Goal: Task Accomplishment & Management: Complete application form

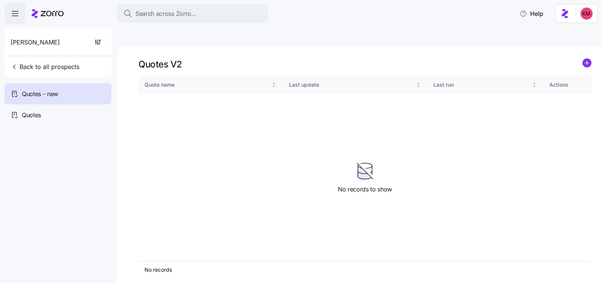
click at [579, 58] on div "Quotes V2" at bounding box center [365, 64] width 453 height 12
click at [590, 59] on circle "add icon" at bounding box center [587, 63] width 8 height 8
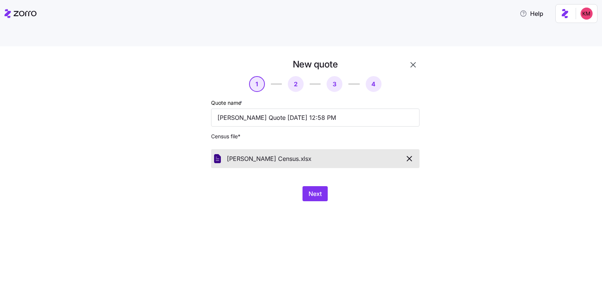
drag, startPoint x: 342, startPoint y: 193, endPoint x: 315, endPoint y: 186, distance: 28.0
click at [342, 193] on div "New quote 1 2 3 4 Quote name * Raffetto Herman Quote 09/26/2025 12:58 PM Census…" at bounding box center [301, 173] width 602 height 254
click at [304, 186] on button "Next" at bounding box center [315, 193] width 25 height 15
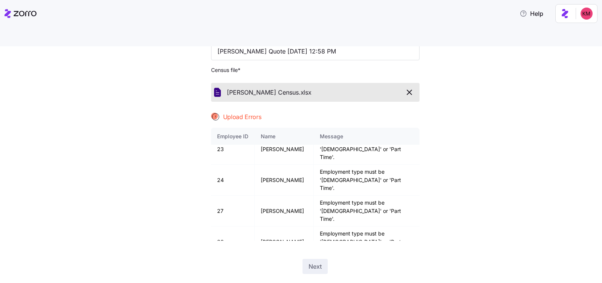
scroll to position [598, 0]
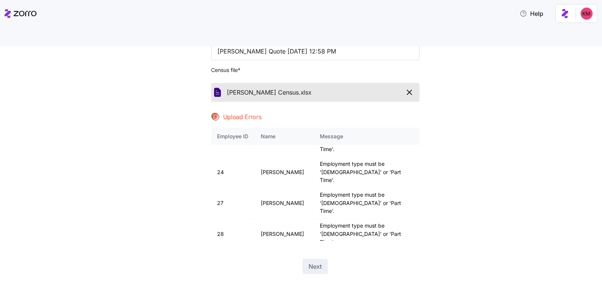
click at [410, 88] on icon "button" at bounding box center [409, 92] width 9 height 9
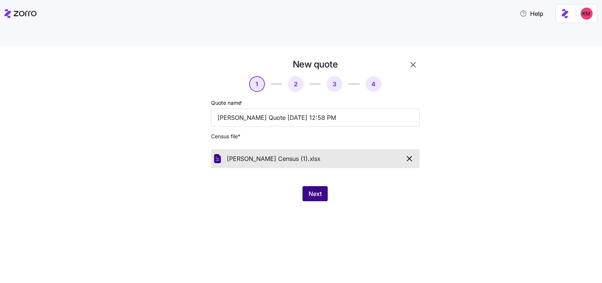
click at [316, 186] on button "Next" at bounding box center [315, 193] width 25 height 15
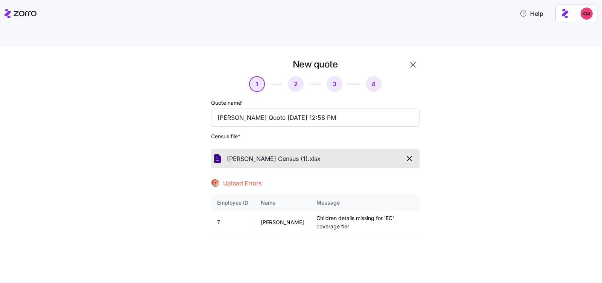
click at [407, 154] on icon "button" at bounding box center [409, 158] width 9 height 9
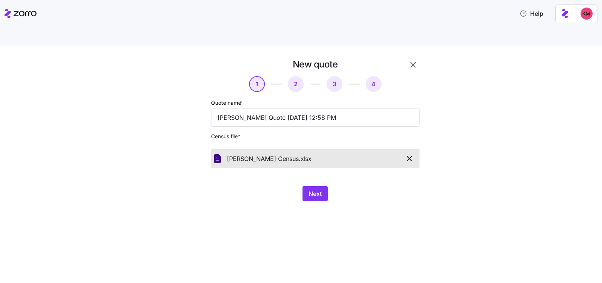
drag, startPoint x: 400, startPoint y: 209, endPoint x: 383, endPoint y: 201, distance: 18.9
click at [399, 209] on div "New quote 1 2 3 4 Quote name * Raffetto Herman Quote 09/26/2025 12:58 PM Census…" at bounding box center [301, 173] width 602 height 254
click at [319, 189] on span "Next" at bounding box center [315, 193] width 13 height 9
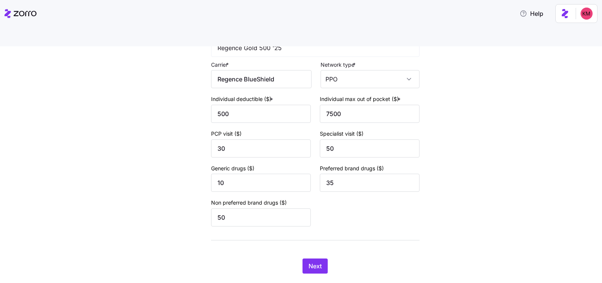
scroll to position [305, 0]
click at [325, 258] on div "Next" at bounding box center [315, 265] width 209 height 15
click at [315, 258] on button "Next" at bounding box center [315, 265] width 25 height 15
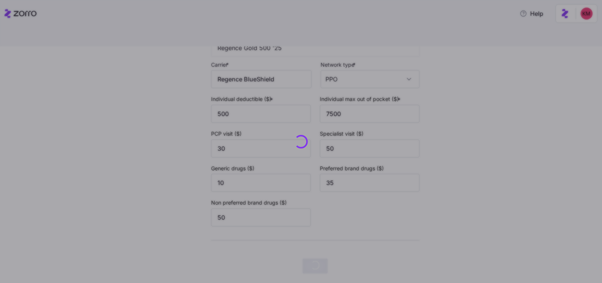
scroll to position [0, 0]
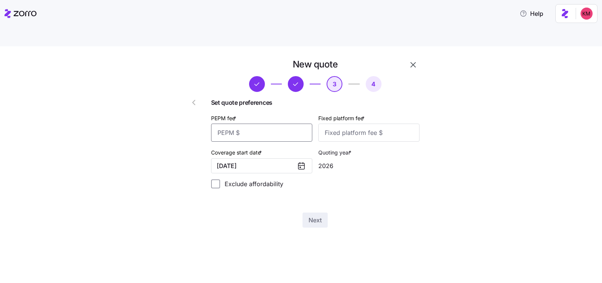
click at [293, 123] on input "PEPM fee *" at bounding box center [261, 132] width 101 height 18
type input "60"
type input "100"
click at [314, 215] on span "Next" at bounding box center [315, 219] width 13 height 9
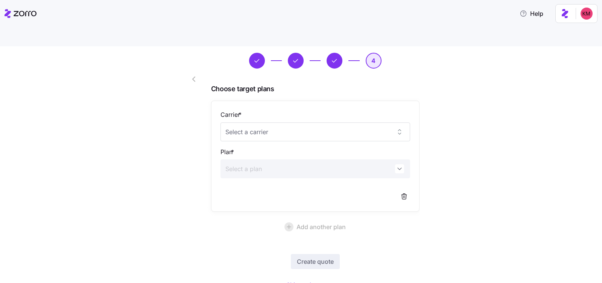
scroll to position [41, 0]
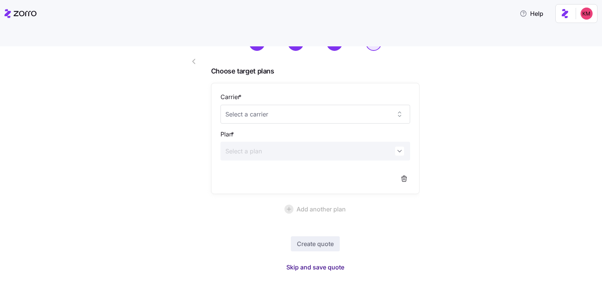
click at [293, 262] on span "Skip and save quote" at bounding box center [316, 266] width 58 height 9
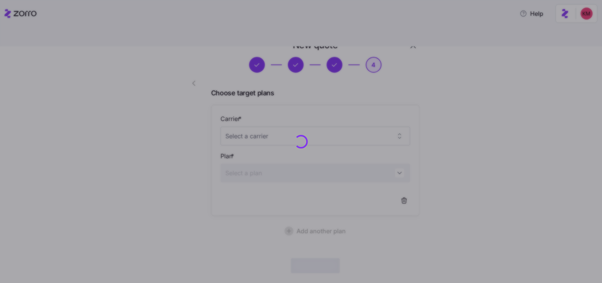
scroll to position [19, 0]
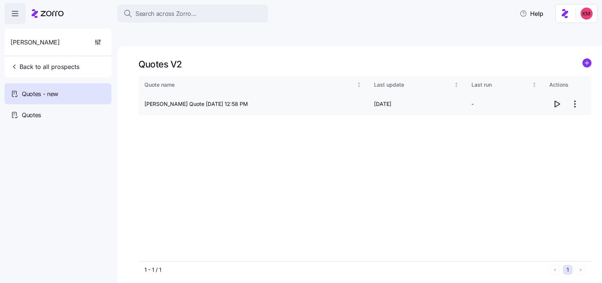
click at [558, 99] on icon "button" at bounding box center [557, 103] width 9 height 9
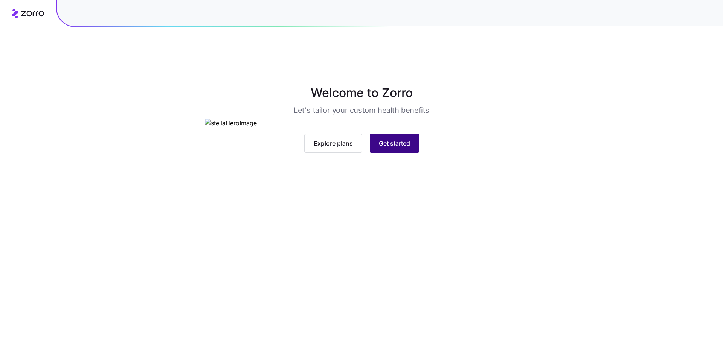
click at [395, 153] on button "Get started" at bounding box center [394, 143] width 49 height 19
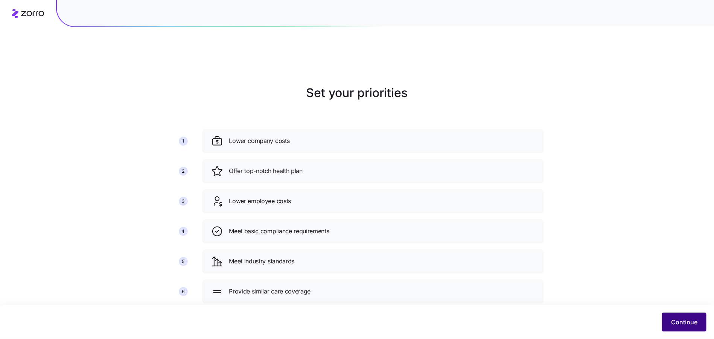
click at [663, 320] on button "Continue" at bounding box center [684, 322] width 44 height 19
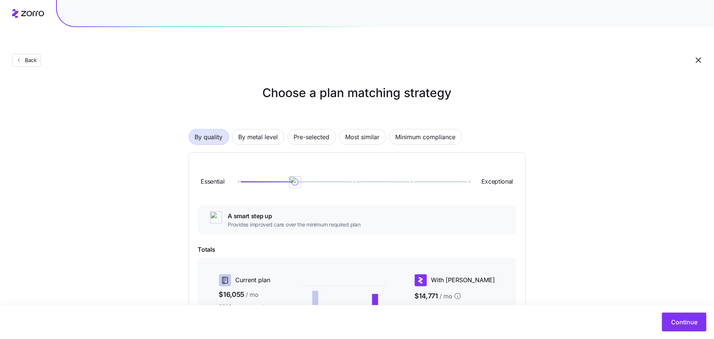
click at [617, 228] on div "Choose a plan matching strategy By quality By metal level Pre-selected Most sim…" at bounding box center [357, 261] width 714 height 355
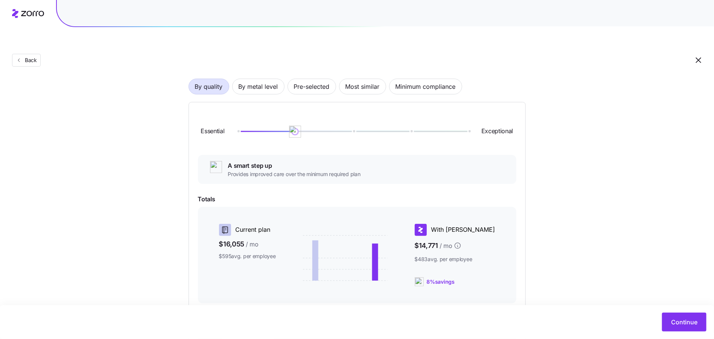
scroll to position [56, 0]
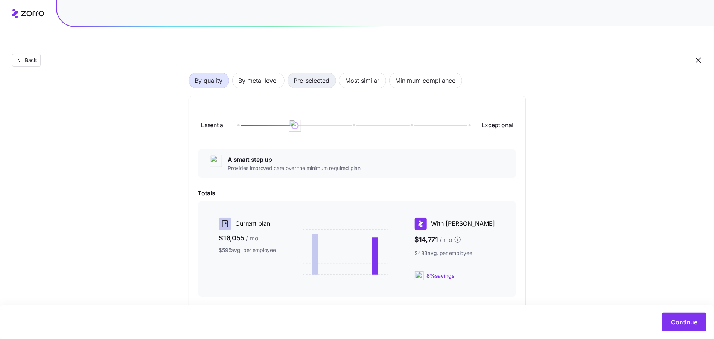
click at [309, 73] on span "Pre-selected" at bounding box center [312, 80] width 36 height 15
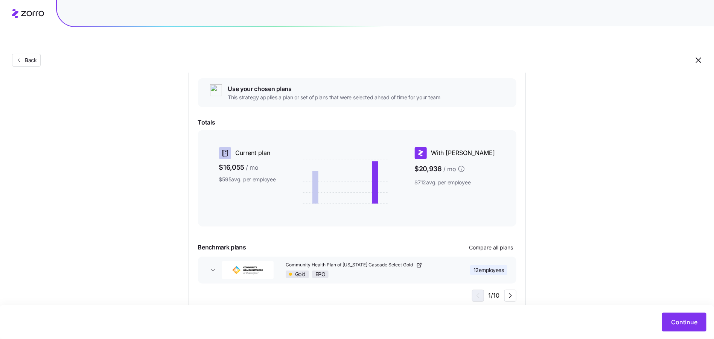
scroll to position [86, 0]
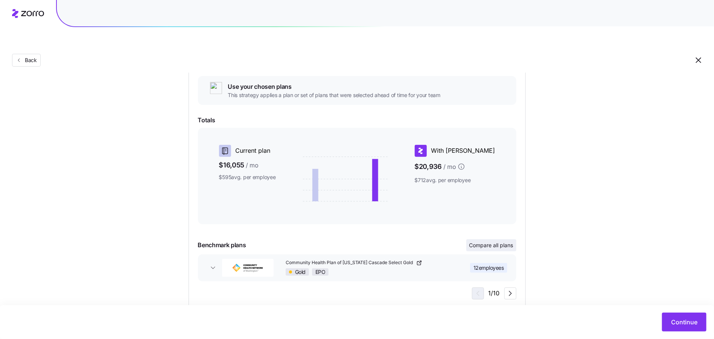
click at [476, 242] on span "Compare all plans" at bounding box center [492, 246] width 44 height 8
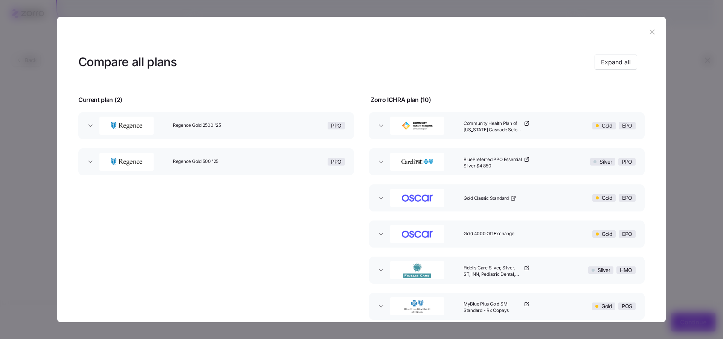
click at [646, 38] on button "button" at bounding box center [652, 32] width 12 height 12
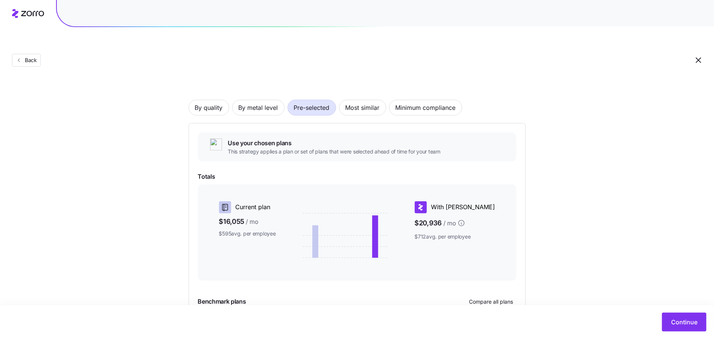
scroll to position [0, 0]
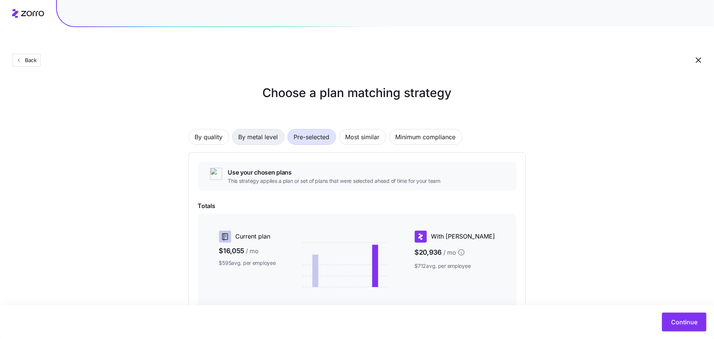
click at [258, 130] on span "By metal level" at bounding box center [259, 137] width 40 height 15
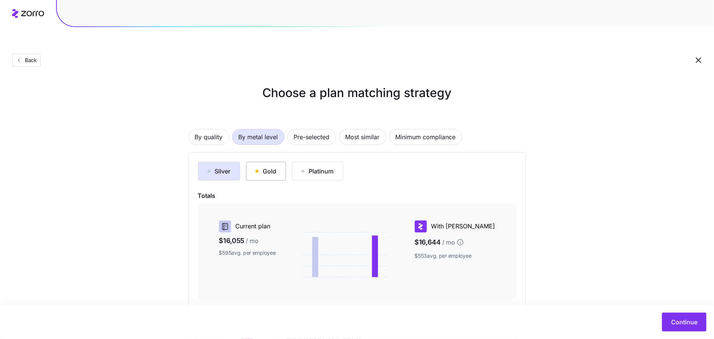
click at [265, 167] on div "Gold" at bounding box center [266, 171] width 21 height 9
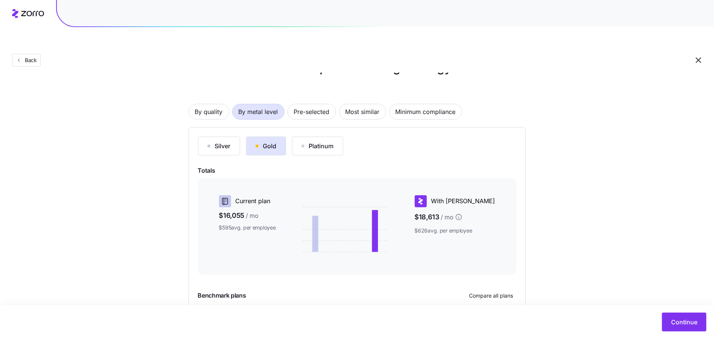
scroll to position [76, 0]
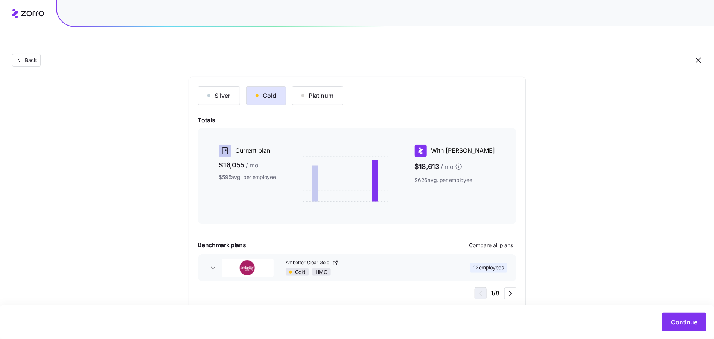
click at [209, 255] on button "Ambetter Clear Gold Gold HMO 12 employees" at bounding box center [357, 268] width 319 height 27
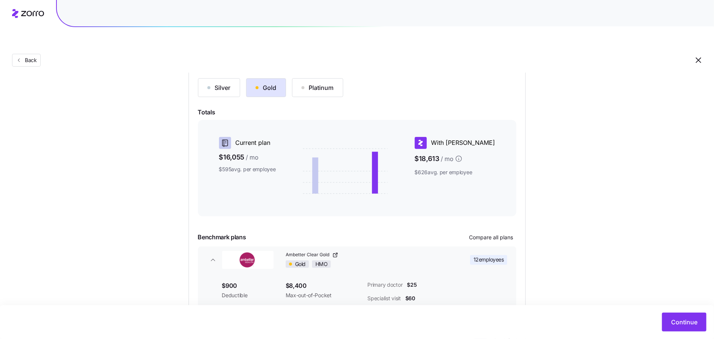
scroll to position [73, 0]
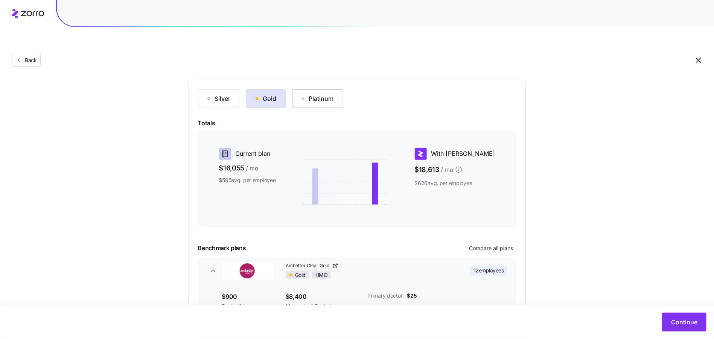
click at [325, 94] on div "Platinum" at bounding box center [318, 98] width 32 height 9
click at [239, 89] on button "Silver" at bounding box center [219, 98] width 42 height 19
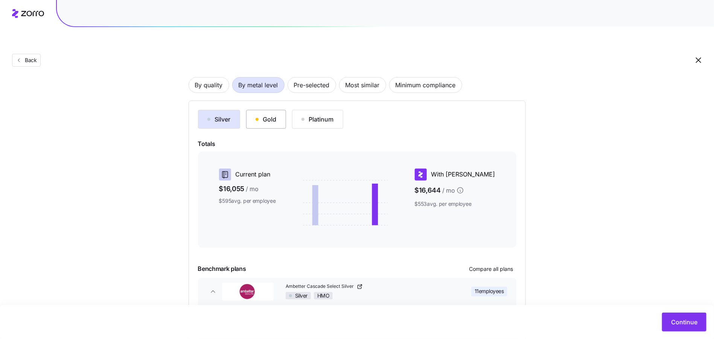
scroll to position [0, 0]
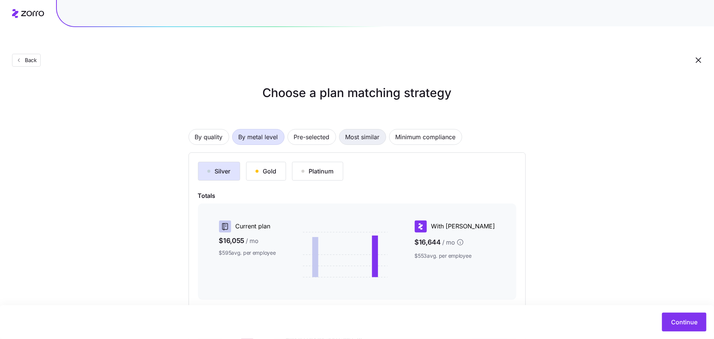
click at [358, 130] on span "Most similar" at bounding box center [363, 137] width 34 height 15
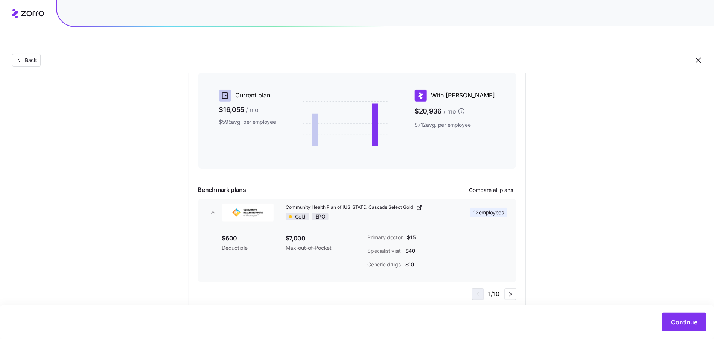
scroll to position [142, 0]
click at [495, 184] on button "Compare all plans" at bounding box center [492, 190] width 50 height 12
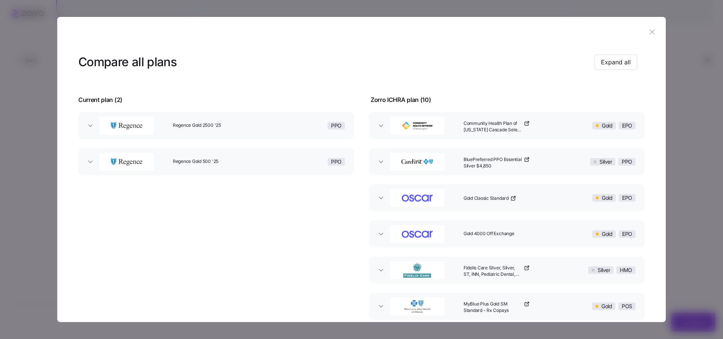
click at [656, 33] on header at bounding box center [361, 32] width 608 height 30
click at [650, 32] on icon "button" at bounding box center [652, 32] width 8 height 8
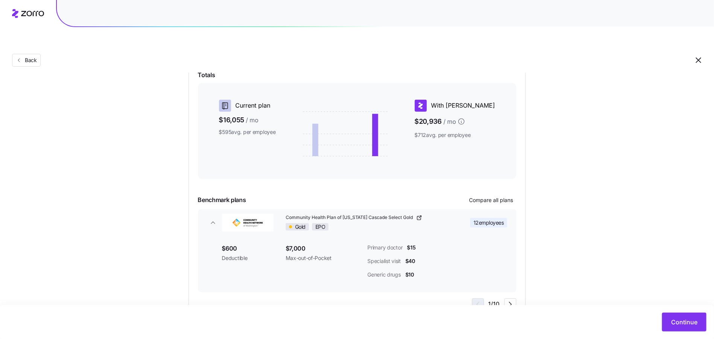
scroll to position [120, 0]
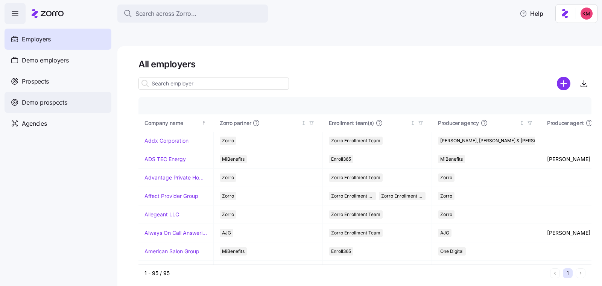
click at [40, 98] on span "Demo prospects" at bounding box center [45, 102] width 46 height 9
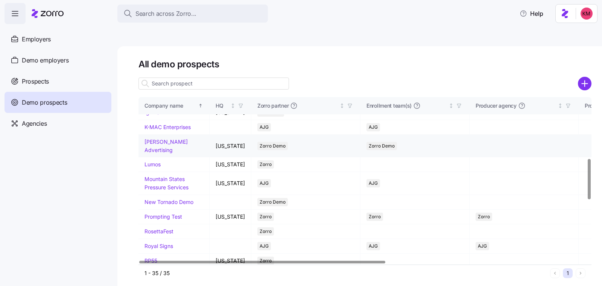
scroll to position [288, 0]
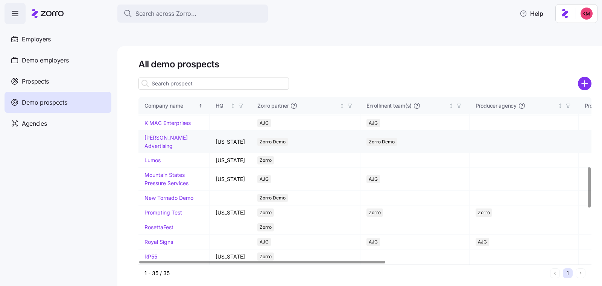
click at [153, 149] on link "Kurian's Advertising" at bounding box center [166, 141] width 43 height 15
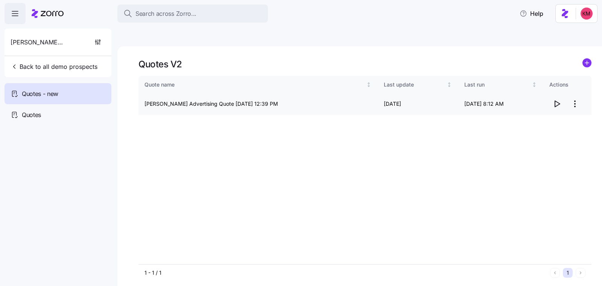
click at [556, 99] on icon "button" at bounding box center [557, 103] width 9 height 9
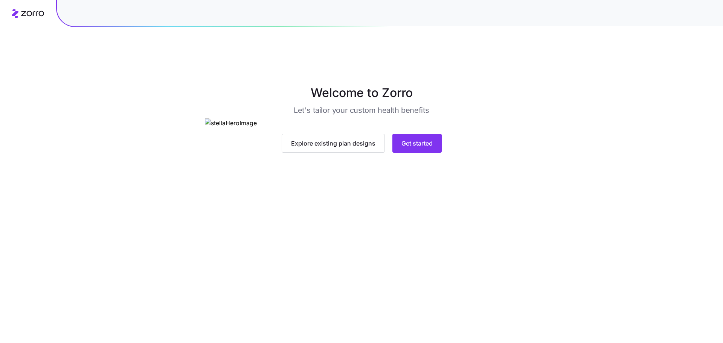
click at [447, 288] on main "Welcome to Zorro Let's tailor your custom health benefits Explore existing plan…" at bounding box center [361, 189] width 723 height 343
click at [409, 148] on span "Get started" at bounding box center [416, 143] width 31 height 9
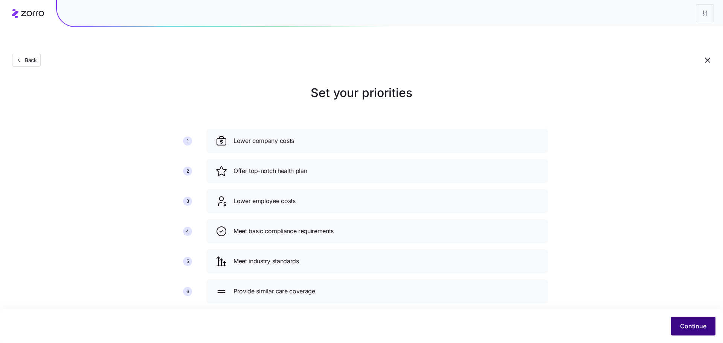
click at [692, 322] on span "Continue" at bounding box center [693, 326] width 26 height 9
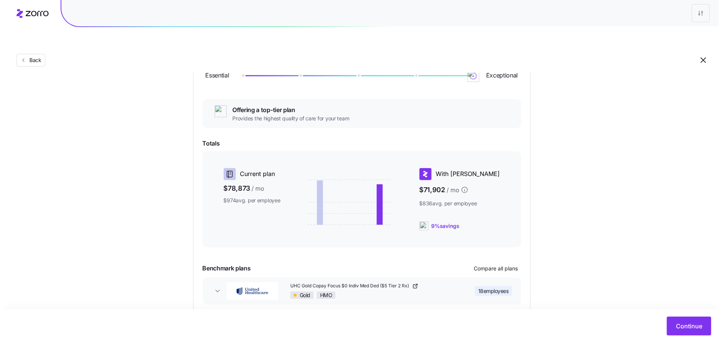
scroll to position [110, 0]
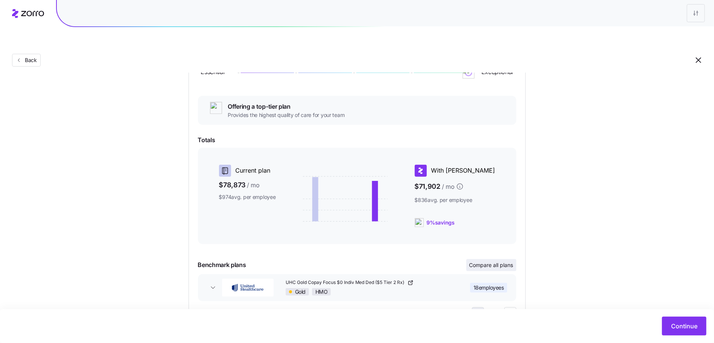
click at [494, 262] on span "Compare all plans" at bounding box center [492, 266] width 44 height 8
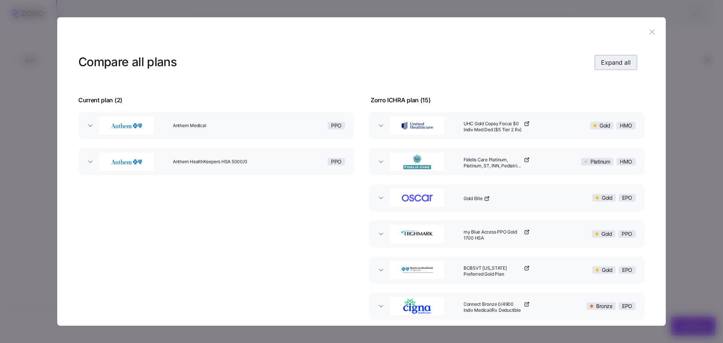
drag, startPoint x: 615, startPoint y: 64, endPoint x: 608, endPoint y: 68, distance: 7.8
click at [615, 64] on span "Expand all" at bounding box center [616, 62] width 30 height 9
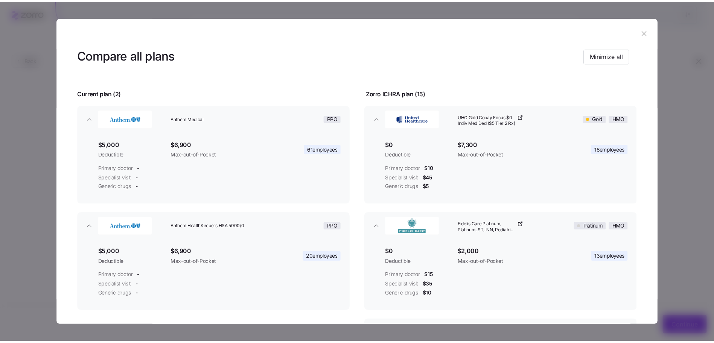
scroll to position [17, 0]
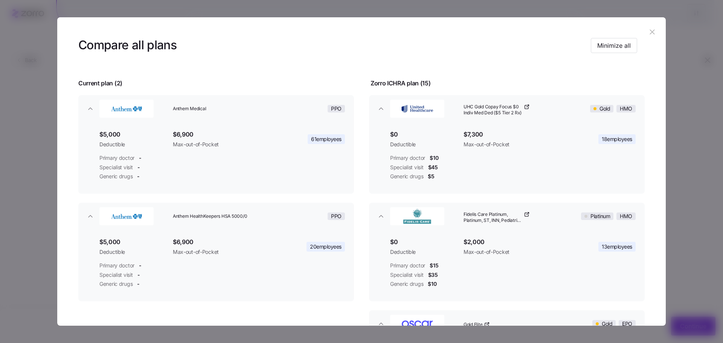
click at [651, 29] on icon "button" at bounding box center [652, 32] width 8 height 8
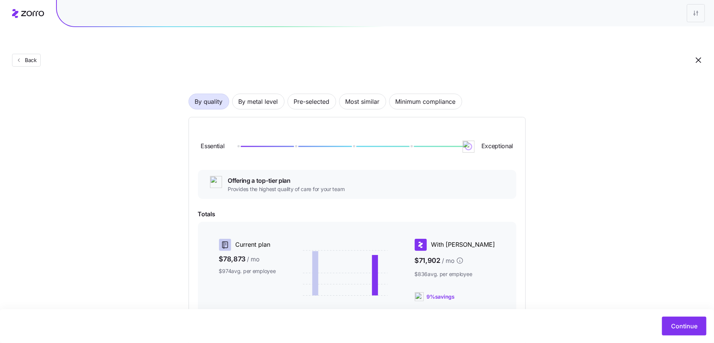
scroll to position [35, 0]
click at [259, 95] on span "By metal level" at bounding box center [259, 102] width 40 height 15
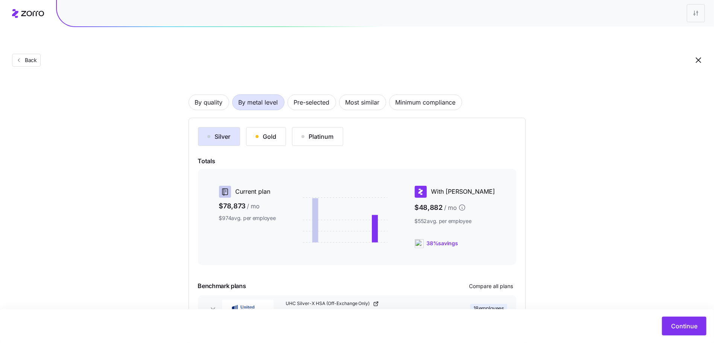
scroll to position [47, 0]
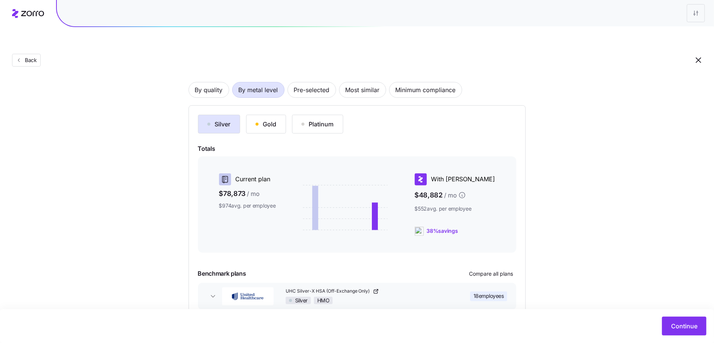
click at [245, 115] on div "Silver Gold Platinum" at bounding box center [357, 124] width 319 height 19
click at [252, 115] on button "Gold" at bounding box center [266, 124] width 40 height 19
click at [314, 120] on div "Platinum" at bounding box center [318, 124] width 32 height 9
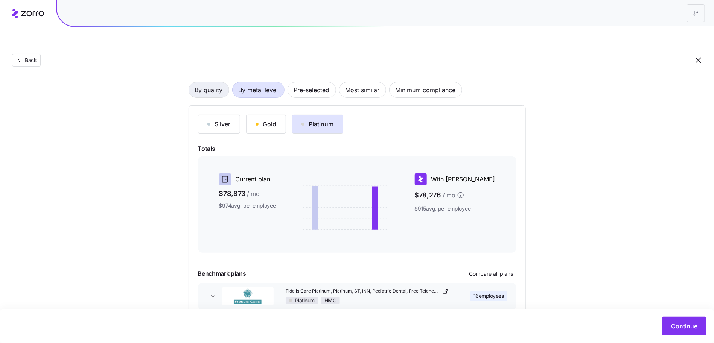
click at [203, 82] on span "By quality" at bounding box center [209, 89] width 28 height 15
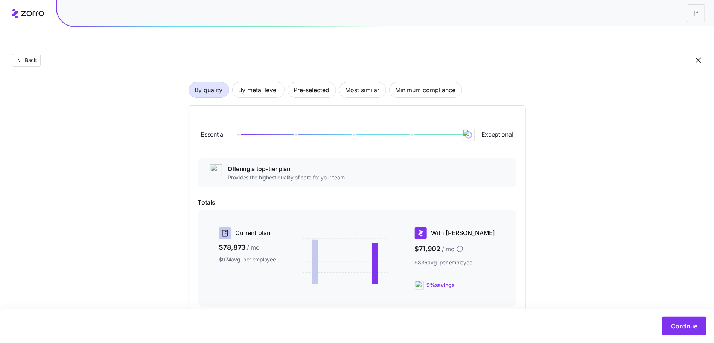
click at [476, 120] on div "Essential Exceptional" at bounding box center [357, 135] width 319 height 41
drag, startPoint x: 470, startPoint y: 117, endPoint x: 473, endPoint y: 121, distance: 4.9
click at [488, 125] on div "Essential Exceptional" at bounding box center [357, 135] width 319 height 41
click at [256, 82] on span "By metal level" at bounding box center [259, 89] width 40 height 15
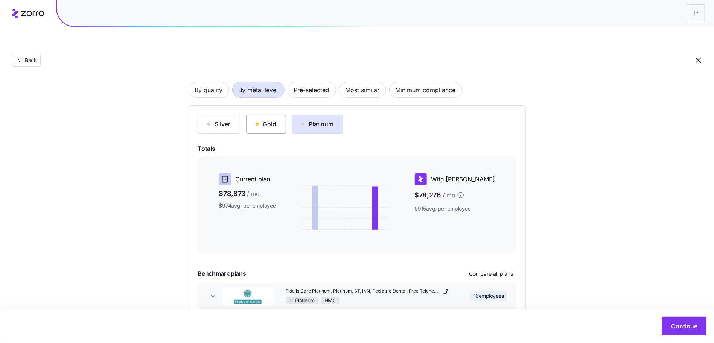
click at [269, 120] on div "Gold" at bounding box center [266, 124] width 21 height 9
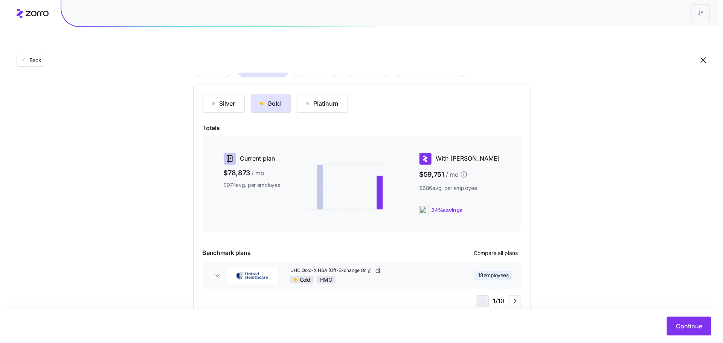
scroll to position [72, 0]
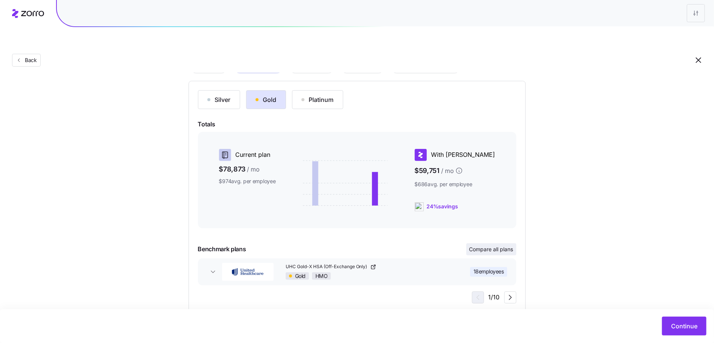
click at [497, 246] on span "Compare all plans" at bounding box center [492, 250] width 44 height 8
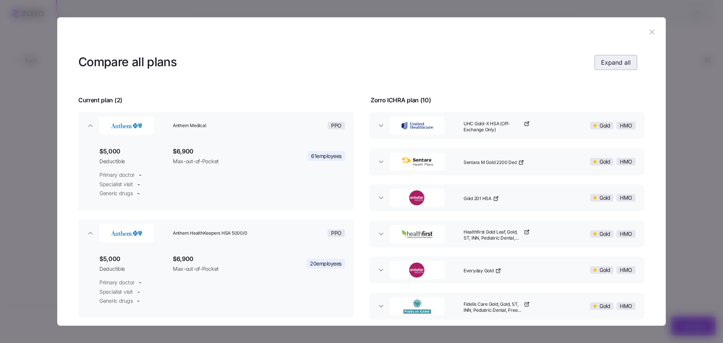
click at [602, 60] on span "Expand all" at bounding box center [616, 62] width 30 height 9
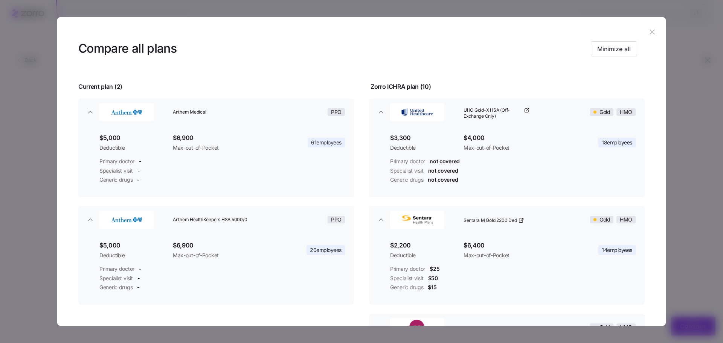
scroll to position [14, 0]
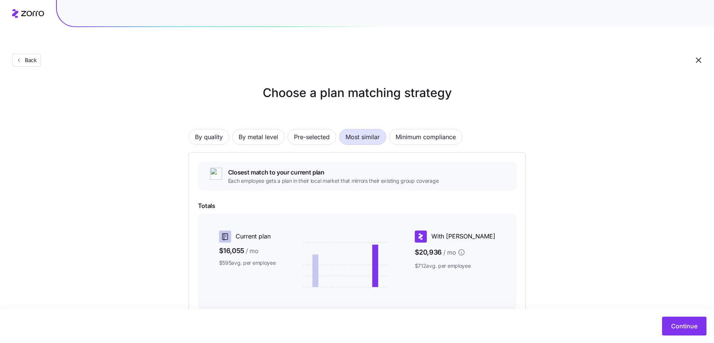
scroll to position [120, 0]
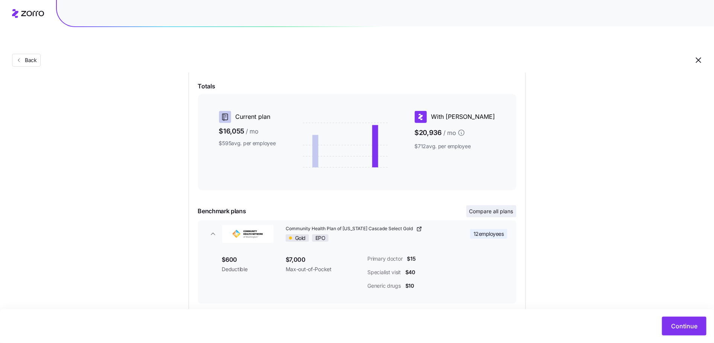
click at [481, 208] on span "Compare all plans" at bounding box center [492, 212] width 44 height 8
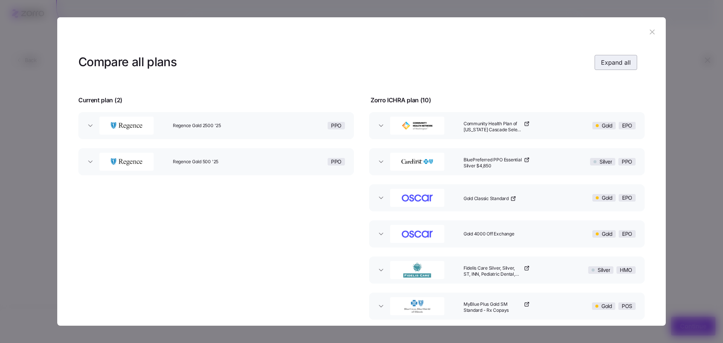
click at [616, 60] on span "Expand all" at bounding box center [616, 62] width 30 height 9
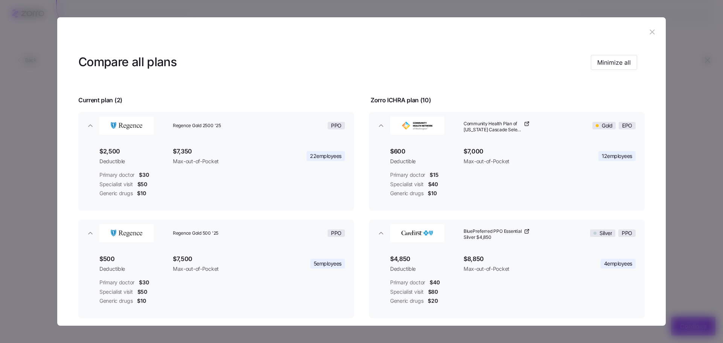
click at [648, 34] on icon "button" at bounding box center [652, 32] width 8 height 8
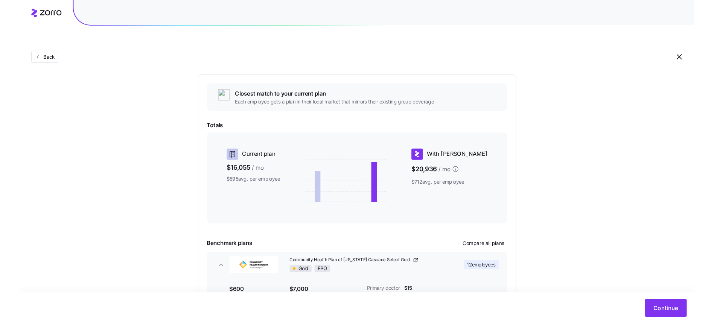
scroll to position [0, 0]
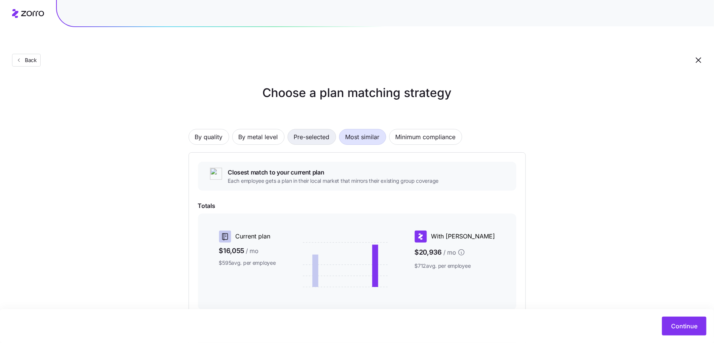
click at [290, 129] on button "Pre-selected" at bounding box center [312, 137] width 49 height 16
click at [261, 130] on span "By metal level" at bounding box center [259, 137] width 40 height 15
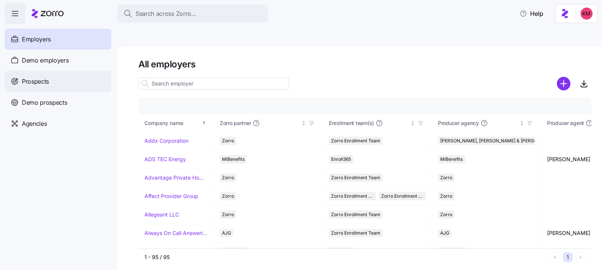
click at [47, 83] on span "Prospects" at bounding box center [35, 81] width 27 height 9
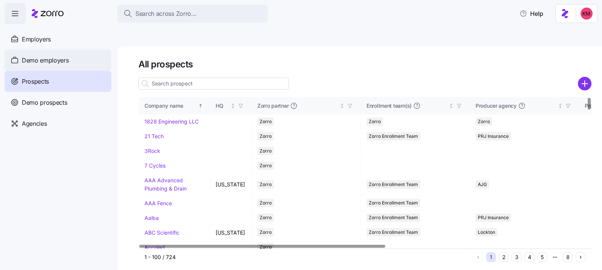
click at [33, 63] on span "Demo employers" at bounding box center [45, 60] width 47 height 9
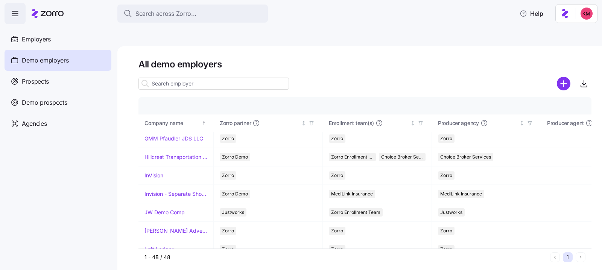
scroll to position [520, 0]
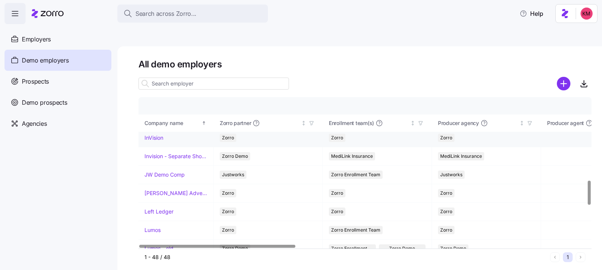
click at [153, 134] on link "InVision" at bounding box center [154, 138] width 19 height 8
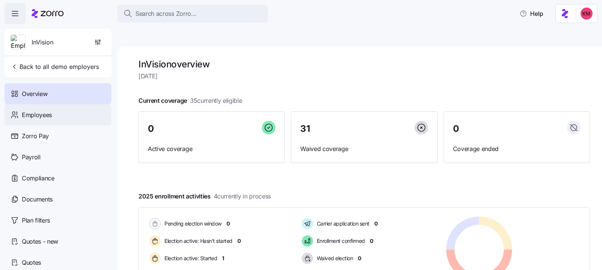
click at [61, 116] on div "Employees" at bounding box center [58, 114] width 107 height 21
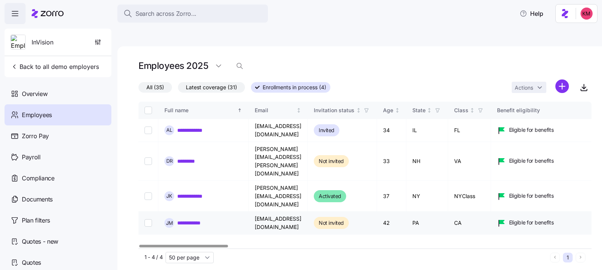
click at [185, 219] on link "**********" at bounding box center [195, 223] width 36 height 8
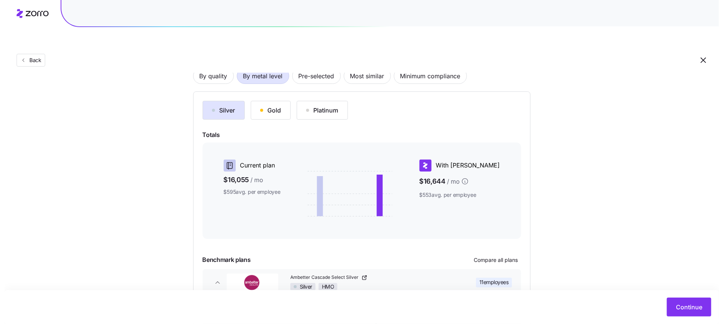
scroll to position [147, 0]
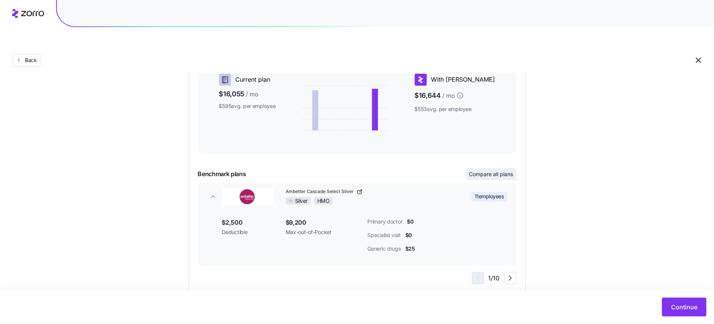
click at [496, 171] on span "Compare all plans" at bounding box center [492, 175] width 44 height 8
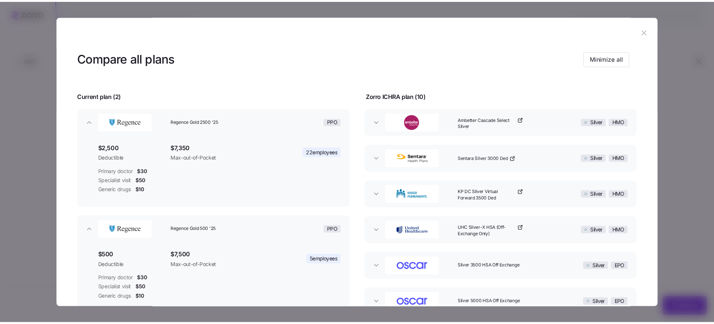
scroll to position [0, 0]
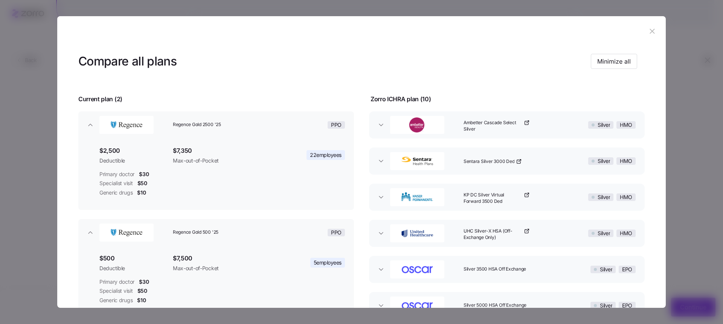
click at [649, 35] on button "button" at bounding box center [652, 31] width 12 height 12
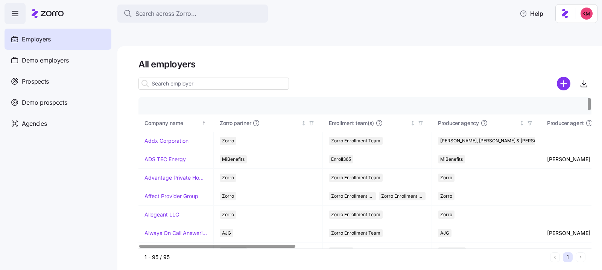
click at [164, 78] on input at bounding box center [214, 84] width 151 height 12
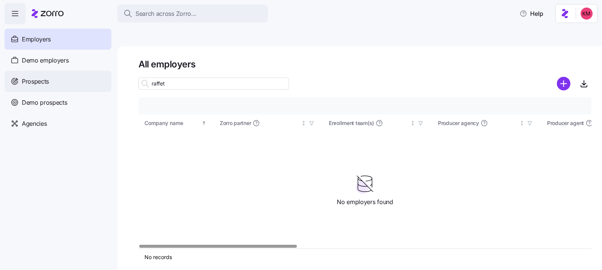
type input "raffet"
click at [43, 85] on span "Prospects" at bounding box center [35, 81] width 27 height 9
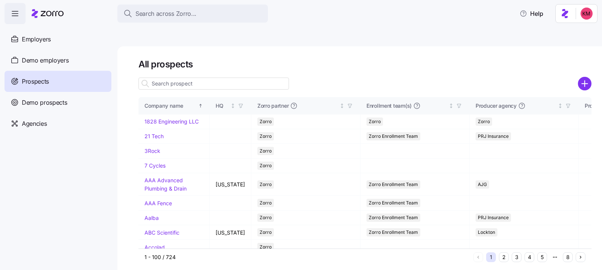
click at [157, 78] on input at bounding box center [214, 84] width 151 height 12
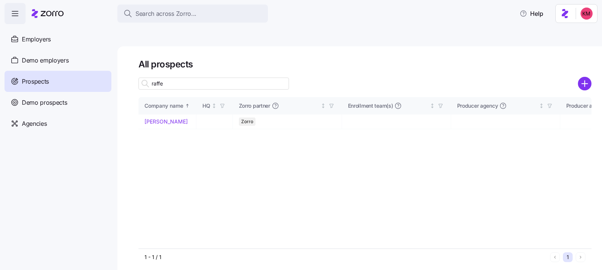
click at [180, 78] on input "raffe" at bounding box center [214, 84] width 151 height 12
click at [179, 78] on input "raffe" at bounding box center [214, 84] width 151 height 12
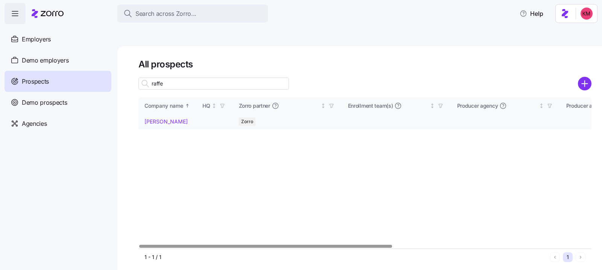
type input "raffe"
click at [165, 118] on link "[PERSON_NAME]" at bounding box center [166, 121] width 43 height 6
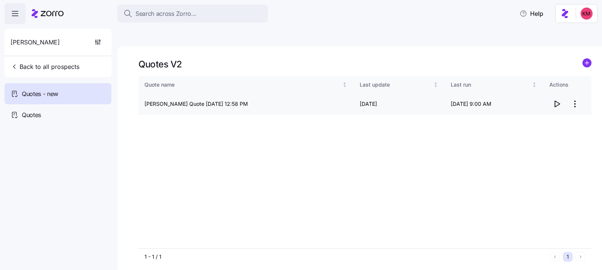
click at [559, 99] on icon "button" at bounding box center [557, 103] width 9 height 9
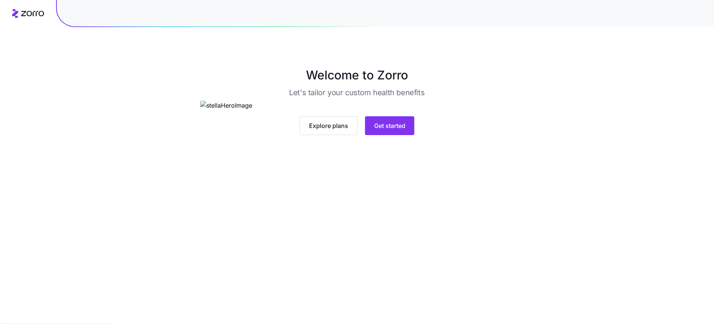
click at [395, 279] on main "Welcome to Zorro Let's tailor your custom health benefits Explore plans Get sta…" at bounding box center [357, 162] width 714 height 324
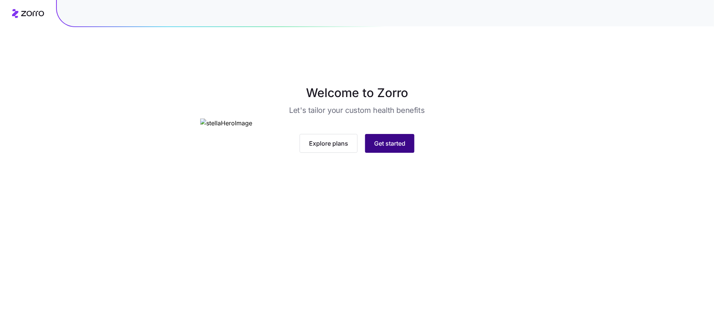
click at [379, 148] on span "Get started" at bounding box center [389, 143] width 31 height 9
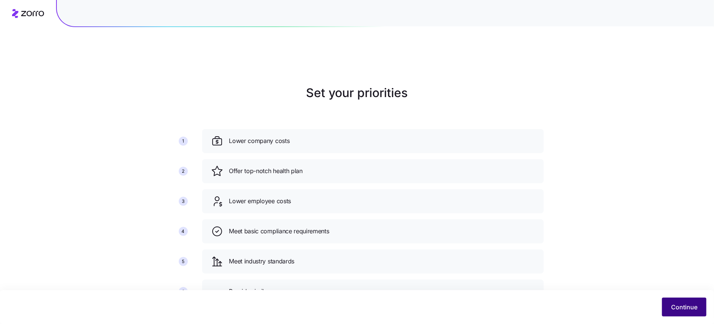
click at [682, 303] on span "Continue" at bounding box center [684, 307] width 26 height 9
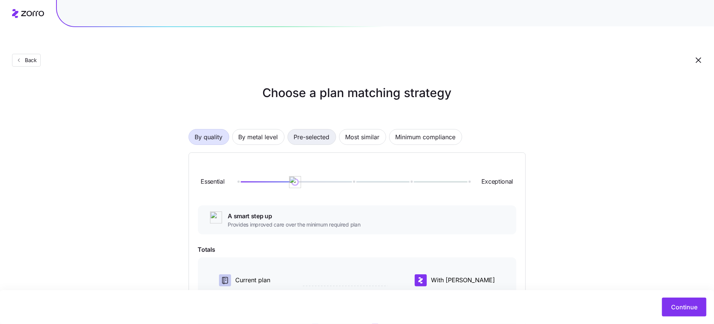
drag, startPoint x: 317, startPoint y: 123, endPoint x: 310, endPoint y: 123, distance: 7.2
click at [317, 130] on span "Pre-selected" at bounding box center [312, 137] width 36 height 15
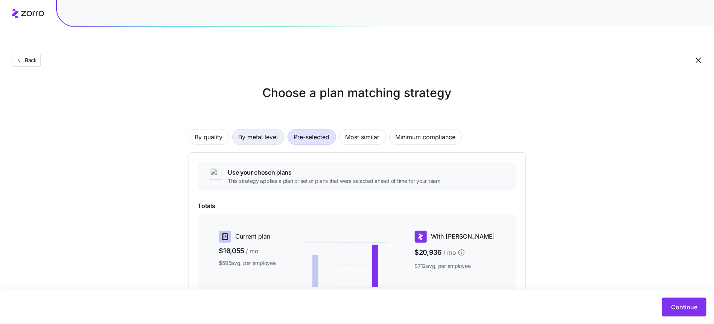
click at [262, 130] on span "By metal level" at bounding box center [259, 137] width 40 height 15
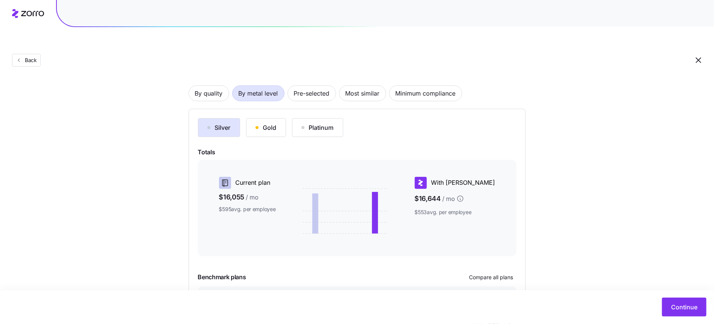
scroll to position [53, 0]
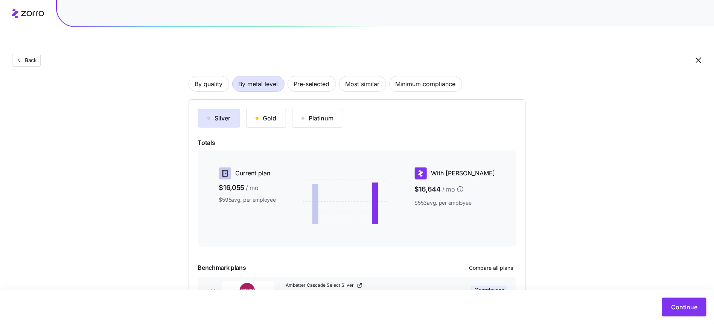
click at [273, 110] on div "Silver Gold Platinum Totals Current plan $16,055 / mo $595 avg. per employee Wi…" at bounding box center [357, 215] width 319 height 213
click at [260, 109] on button "Gold" at bounding box center [266, 118] width 40 height 19
click at [393, 109] on div "Silver Gold Platinum" at bounding box center [357, 118] width 319 height 19
click at [307, 114] on div "Platinum" at bounding box center [318, 118] width 32 height 9
click at [269, 114] on div "Gold" at bounding box center [266, 118] width 21 height 9
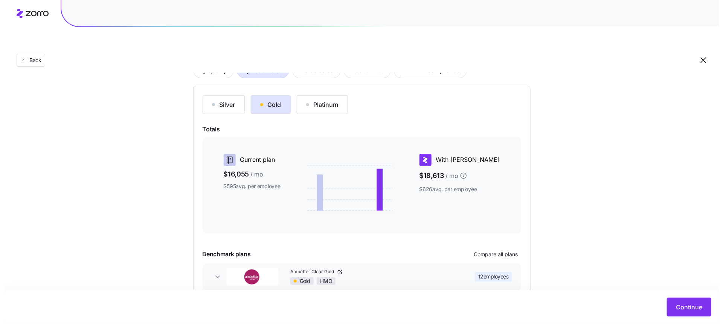
scroll to position [91, 0]
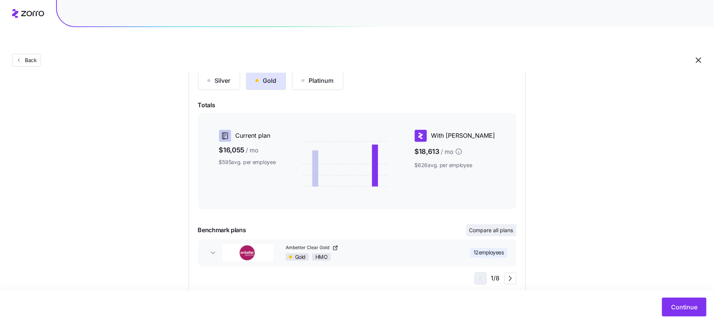
click at [486, 227] on span "Compare all plans" at bounding box center [492, 231] width 44 height 8
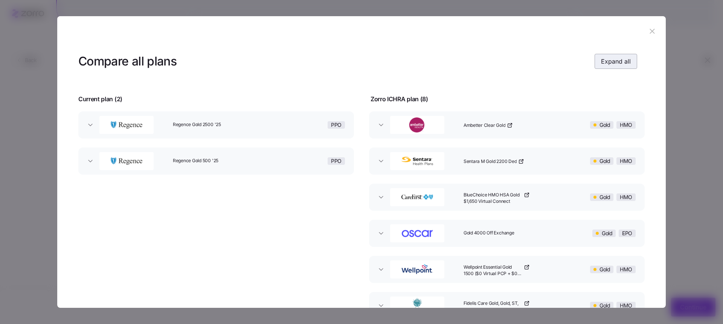
drag, startPoint x: 625, startPoint y: 70, endPoint x: 623, endPoint y: 65, distance: 5.7
click at [624, 70] on header "Compare all plans Expand all" at bounding box center [361, 61] width 566 height 30
click at [622, 64] on span "Expand all" at bounding box center [616, 61] width 30 height 9
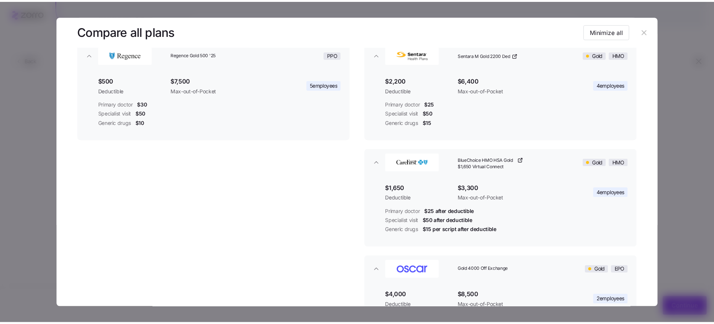
scroll to position [180, 0]
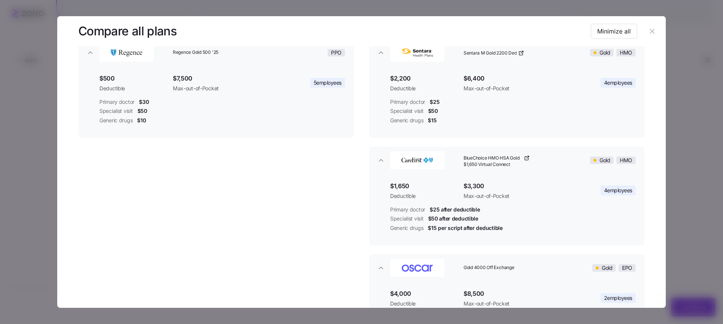
click at [650, 29] on icon "button" at bounding box center [652, 31] width 5 height 5
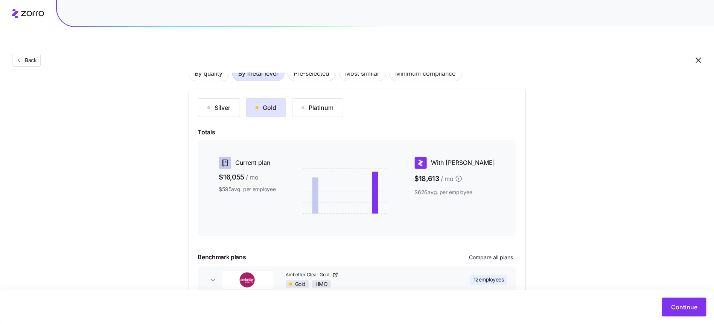
scroll to position [55, 0]
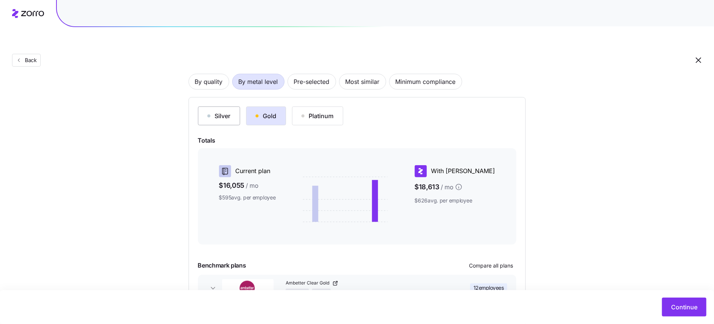
click at [232, 107] on button "Silver" at bounding box center [219, 116] width 42 height 19
click at [262, 97] on div "Silver Gold Platinum Totals Current plan $16,055 / mo $595 avg. per employee Wi…" at bounding box center [357, 213] width 337 height 232
click at [267, 111] on div "Gold" at bounding box center [266, 115] width 21 height 9
click at [236, 107] on button "Silver" at bounding box center [219, 116] width 42 height 19
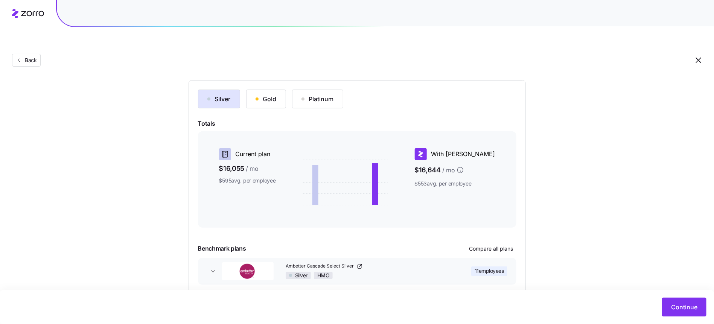
scroll to position [91, 0]
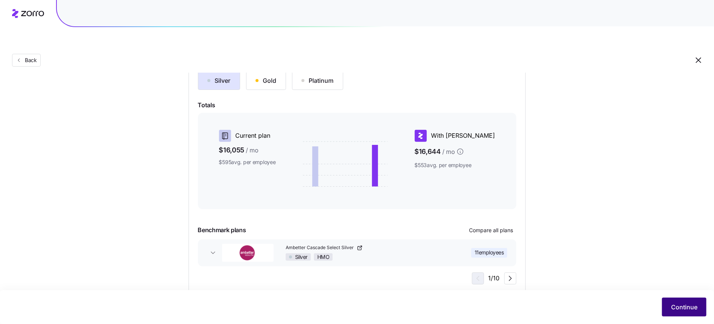
click at [680, 304] on span "Continue" at bounding box center [684, 307] width 26 height 9
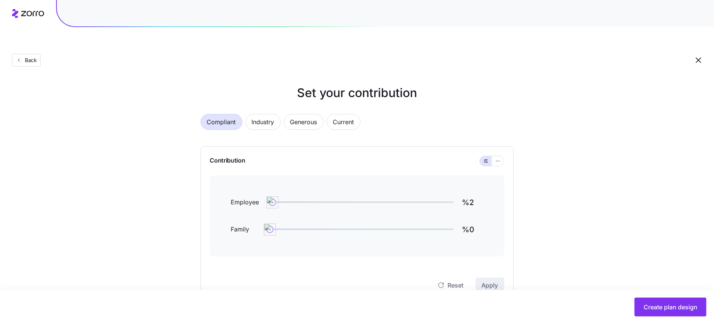
drag, startPoint x: 669, startPoint y: 306, endPoint x: 479, endPoint y: 160, distance: 240.3
click at [477, 160] on main "Set your contribution Compliant Industry Generous Current Contribution Employee…" at bounding box center [357, 299] width 714 height 562
click at [467, 194] on input "%2" at bounding box center [472, 203] width 21 height 18
click at [349, 114] on span "Current" at bounding box center [343, 121] width 21 height 15
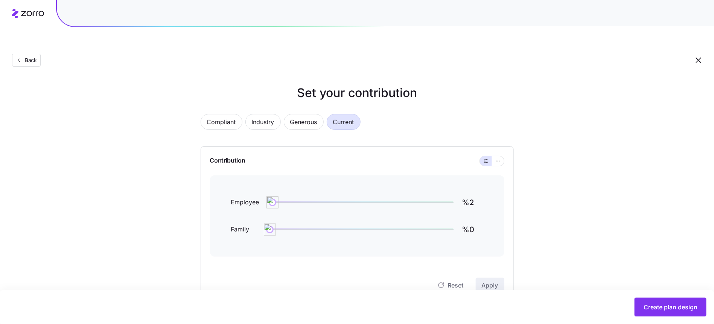
type input "%63"
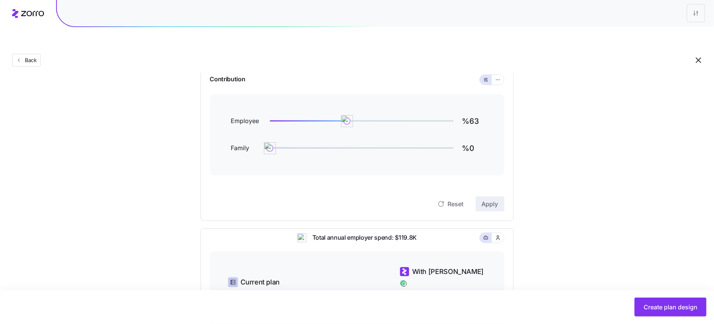
click at [480, 181] on div "Reset Apply" at bounding box center [357, 196] width 294 height 30
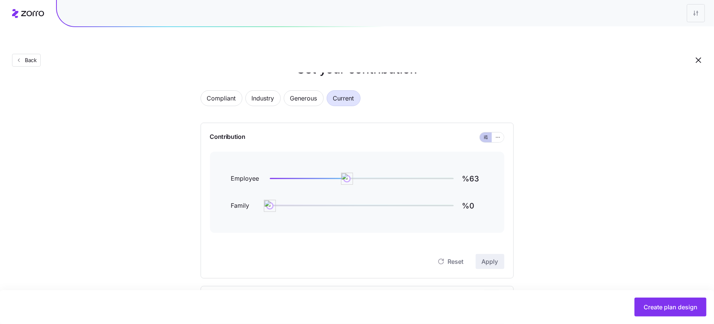
scroll to position [23, 0]
click at [497, 134] on icon "button" at bounding box center [498, 138] width 5 height 9
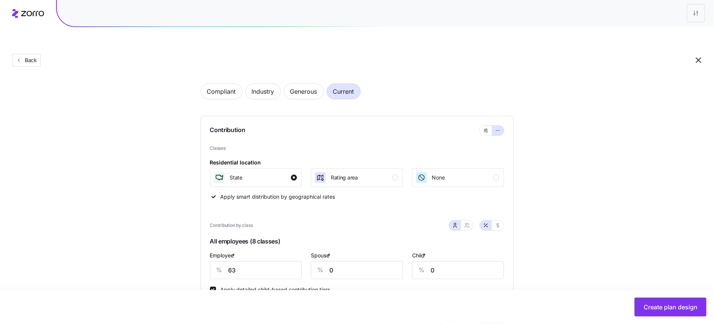
scroll to position [43, 0]
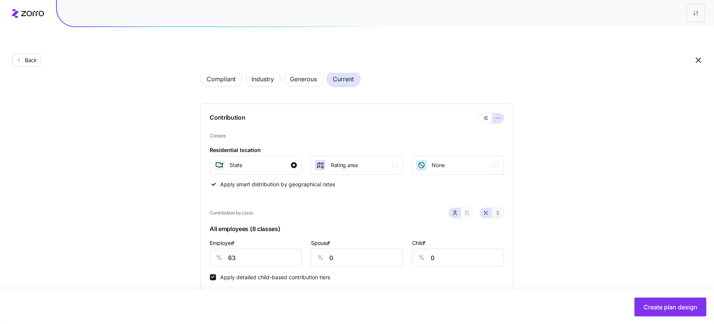
click at [496, 210] on icon "button" at bounding box center [498, 213] width 6 height 6
click at [247, 249] on input "290" at bounding box center [256, 258] width 92 height 18
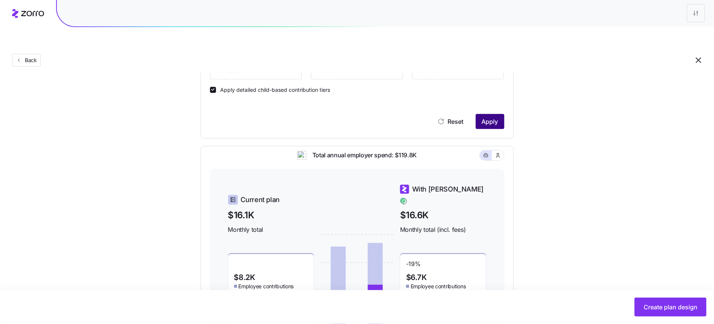
click at [492, 114] on button "Apply" at bounding box center [490, 121] width 29 height 15
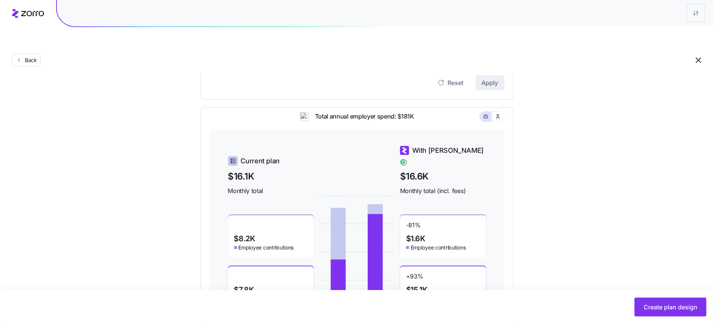
scroll to position [88, 0]
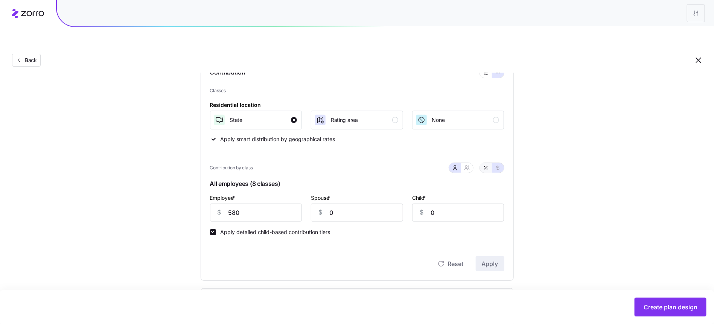
click at [486, 165] on icon "button" at bounding box center [486, 168] width 6 height 6
type input "127"
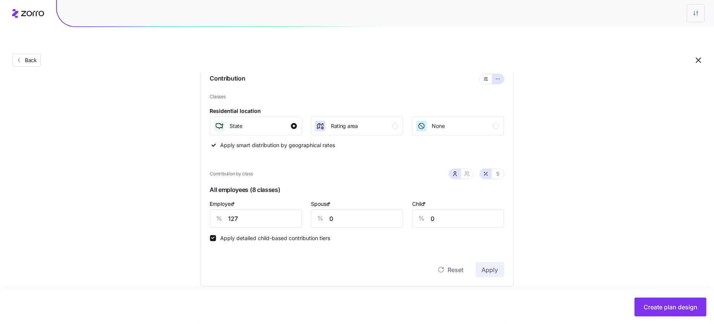
scroll to position [70, 0]
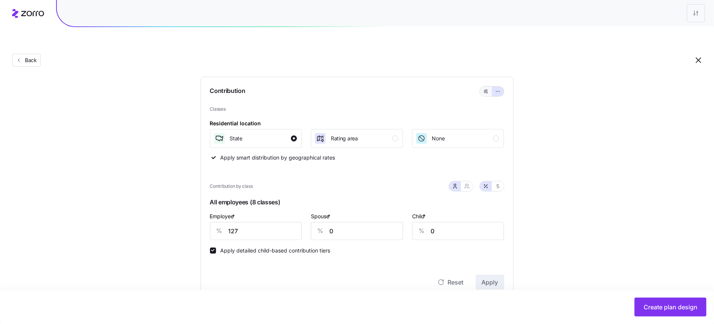
click at [485, 88] on span "button" at bounding box center [486, 91] width 6 height 6
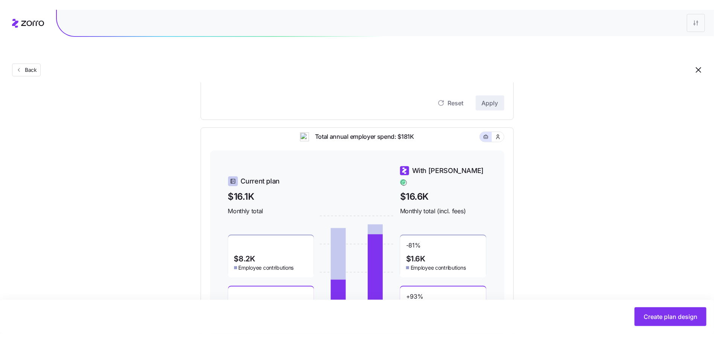
scroll to position [195, 0]
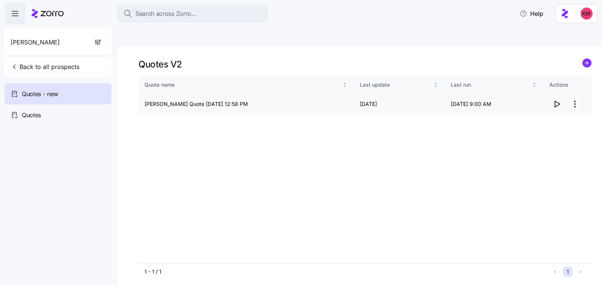
click at [576, 80] on html "Search across Zorro... Help [PERSON_NAME] Back to all prospects Quotes - new Qu…" at bounding box center [301, 178] width 602 height 356
click at [532, 101] on div "Edit quote" at bounding box center [526, 105] width 25 height 8
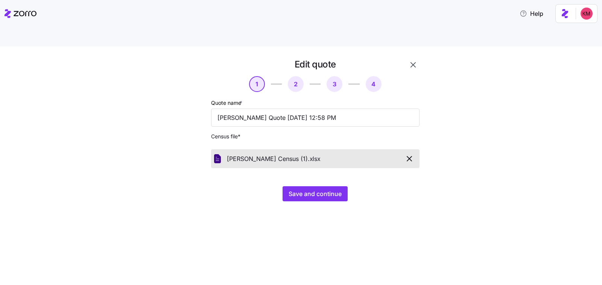
click at [423, 193] on div "Edit quote 1 2 3 4 Quote name * [PERSON_NAME] Quote [DATE] 12:58 PM Census file…" at bounding box center [301, 174] width 602 height 256
click at [325, 186] on button "Save and continue" at bounding box center [315, 193] width 65 height 15
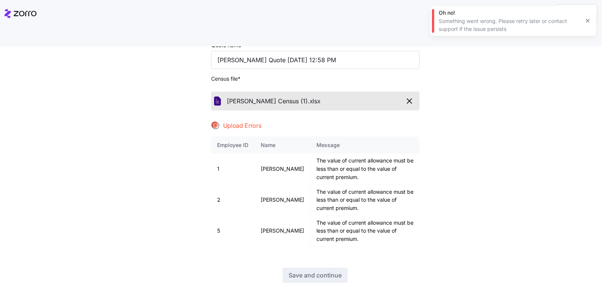
scroll to position [64, 0]
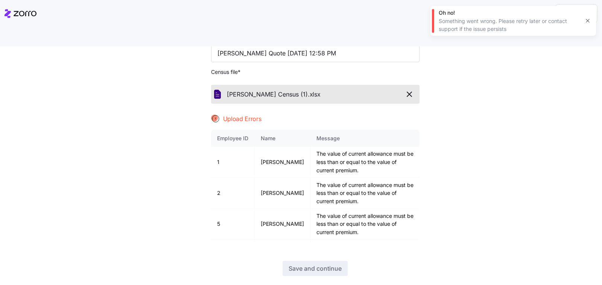
click at [409, 90] on icon "button" at bounding box center [409, 94] width 9 height 9
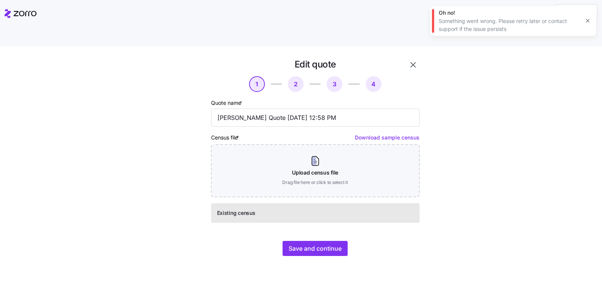
scroll to position [0, 0]
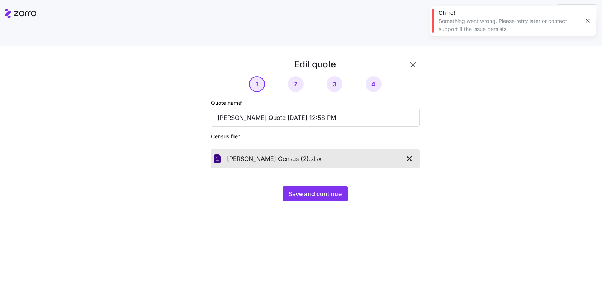
drag, startPoint x: 432, startPoint y: 186, endPoint x: 428, endPoint y: 188, distance: 4.4
click at [430, 187] on div "Edit quote 1 2 3 4 Quote name * [PERSON_NAME] Quote [DATE] 12:58 PM Census file…" at bounding box center [307, 134] width 264 height 152
click at [320, 189] on span "Save and continue" at bounding box center [315, 193] width 53 height 9
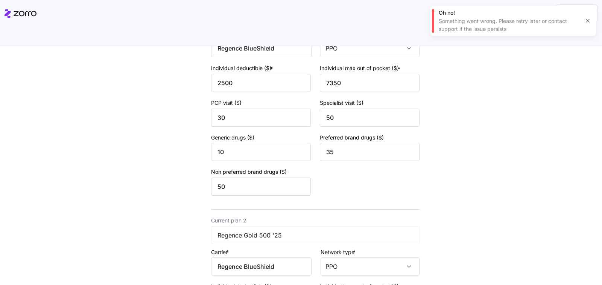
scroll to position [303, 0]
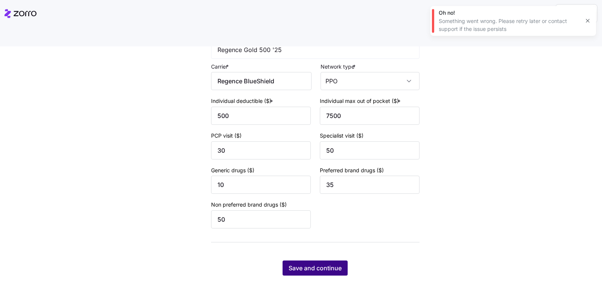
click at [329, 263] on span "Save and continue" at bounding box center [315, 267] width 53 height 9
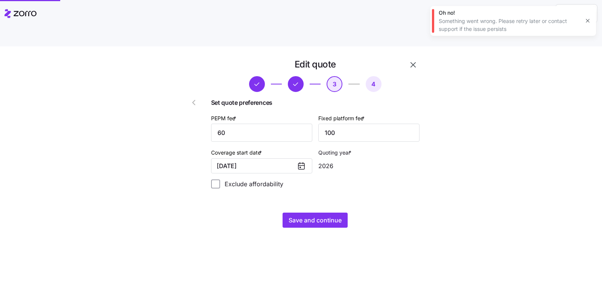
scroll to position [0, 0]
click at [330, 215] on span "Save and continue" at bounding box center [315, 219] width 53 height 9
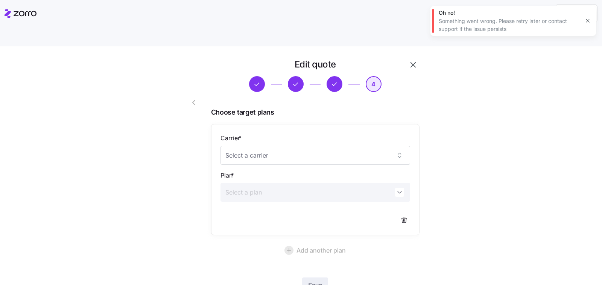
scroll to position [39, 0]
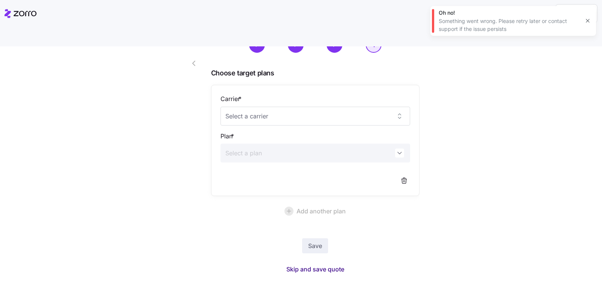
click at [330, 264] on span "Skip and save quote" at bounding box center [316, 268] width 58 height 9
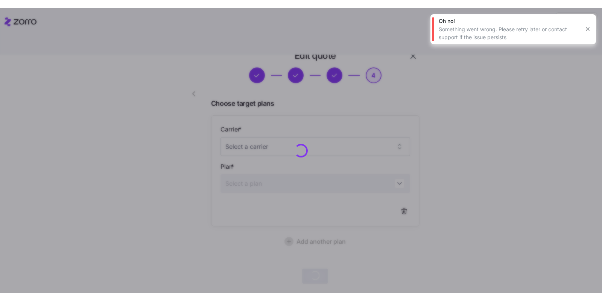
scroll to position [1, 0]
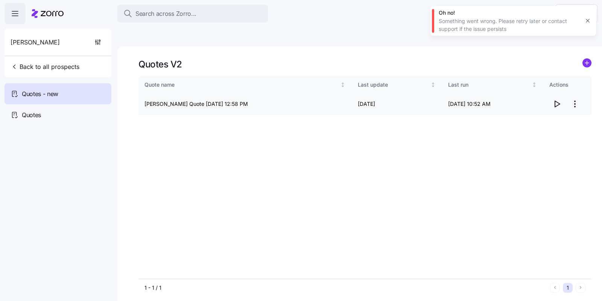
click at [560, 99] on icon "button" at bounding box center [557, 103] width 9 height 9
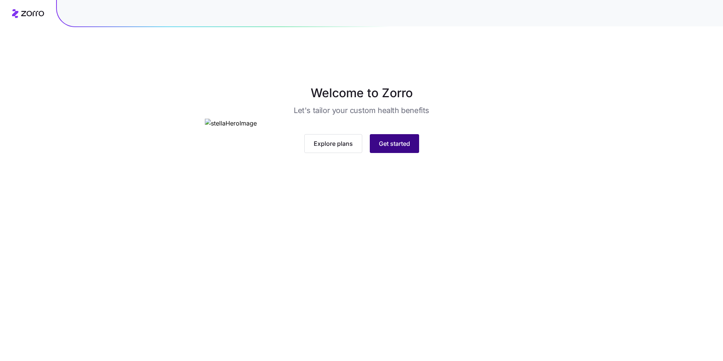
click at [386, 153] on button "Get started" at bounding box center [394, 143] width 49 height 19
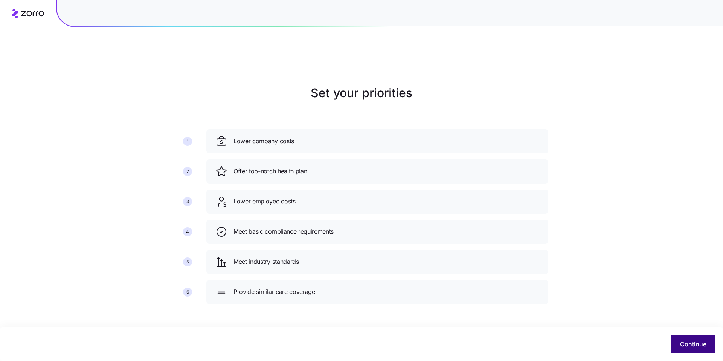
click at [710, 343] on button "Continue" at bounding box center [693, 343] width 44 height 19
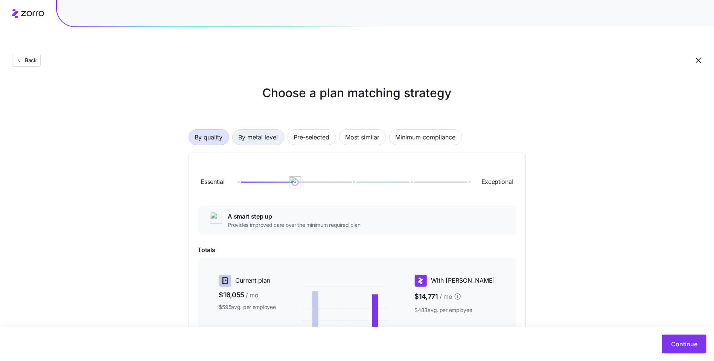
click at [267, 130] on span "By metal level" at bounding box center [259, 137] width 40 height 15
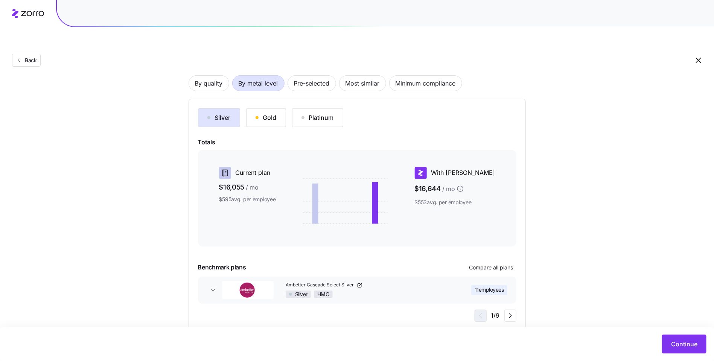
scroll to position [54, 0]
click at [685, 343] on span "Continue" at bounding box center [684, 343] width 26 height 9
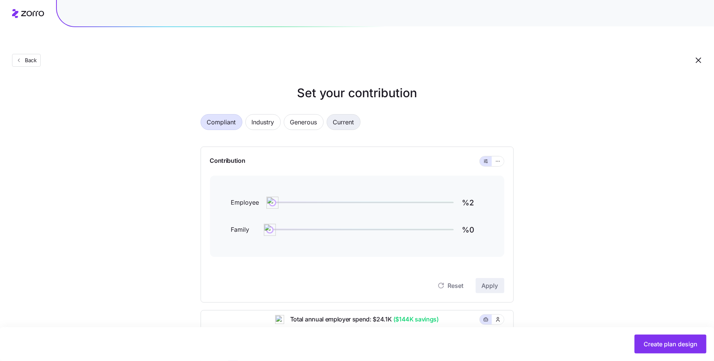
click at [336, 114] on span "Current" at bounding box center [343, 121] width 21 height 15
type input "%112"
type input "%7"
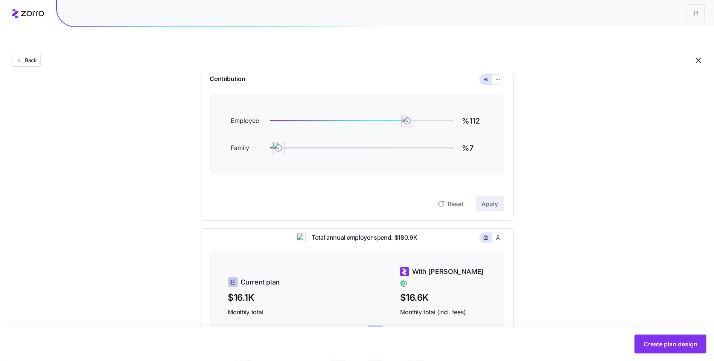
scroll to position [19, 0]
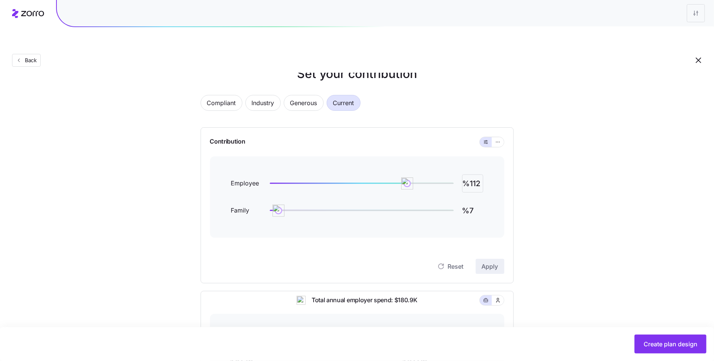
click at [479, 174] on input "%112" at bounding box center [472, 183] width 21 height 18
click at [492, 259] on button "Apply" at bounding box center [490, 266] width 29 height 15
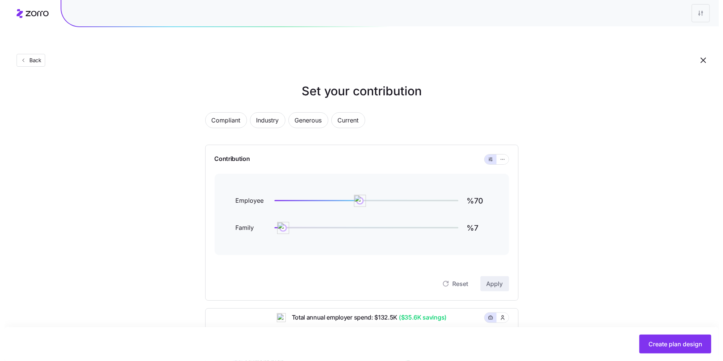
scroll to position [0, 0]
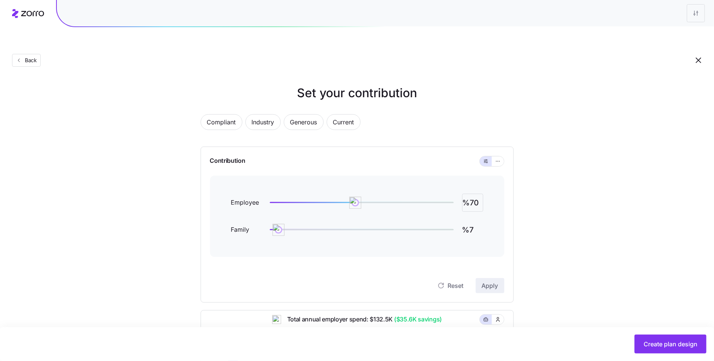
click at [473, 194] on input "%70" at bounding box center [472, 203] width 21 height 18
click at [472, 194] on input "%70" at bounding box center [472, 203] width 21 height 18
click at [489, 281] on span "Apply" at bounding box center [490, 285] width 17 height 9
click at [334, 114] on span "Current" at bounding box center [343, 121] width 21 height 15
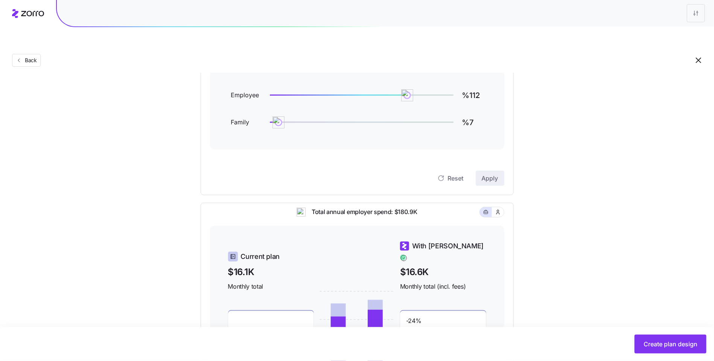
scroll to position [1, 0]
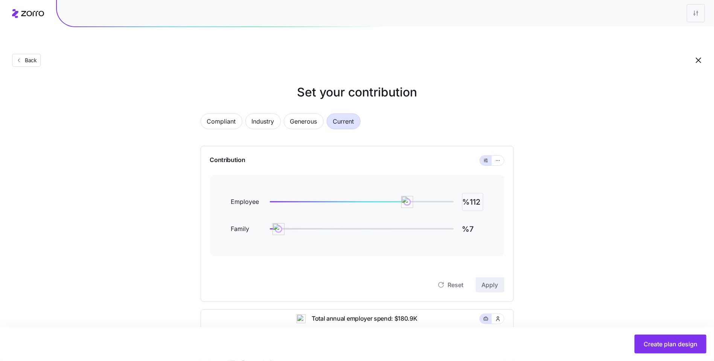
click at [473, 193] on input "%112" at bounding box center [472, 202] width 21 height 18
click at [500, 274] on div "Contribution Employee %100 Family %7 Reset Apply" at bounding box center [357, 224] width 313 height 156
click at [494, 280] on span "Apply" at bounding box center [490, 284] width 17 height 9
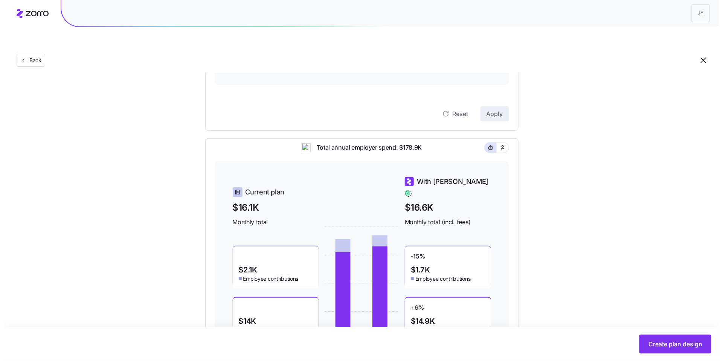
scroll to position [0, 0]
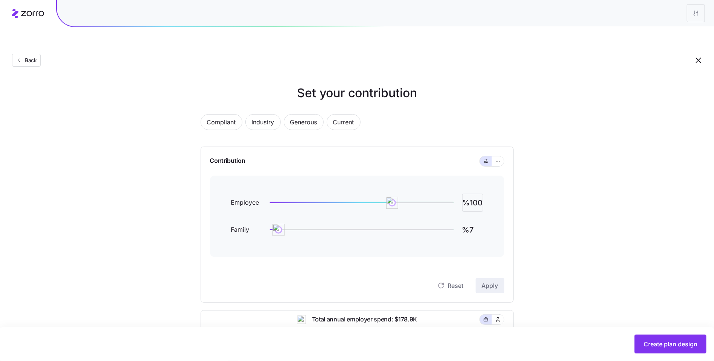
click at [471, 194] on input "%100" at bounding box center [472, 203] width 21 height 18
click at [480, 278] on button "Apply" at bounding box center [490, 285] width 29 height 15
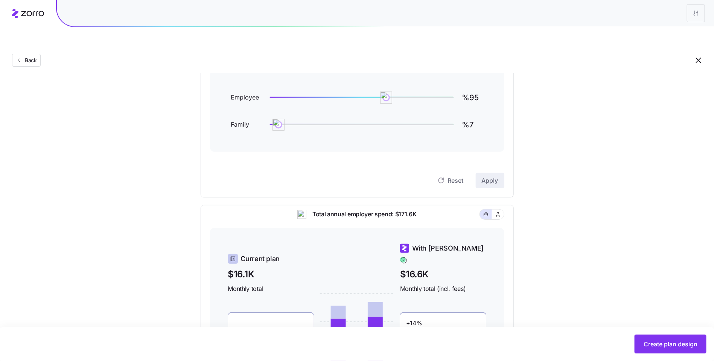
scroll to position [45, 0]
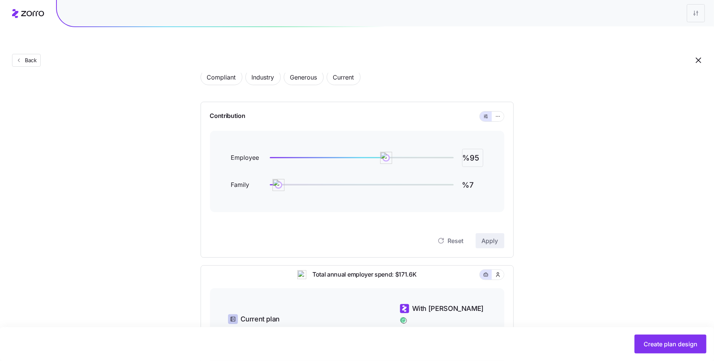
click at [476, 149] on input "%95" at bounding box center [472, 158] width 21 height 18
click at [485, 236] on span "Apply" at bounding box center [490, 240] width 17 height 9
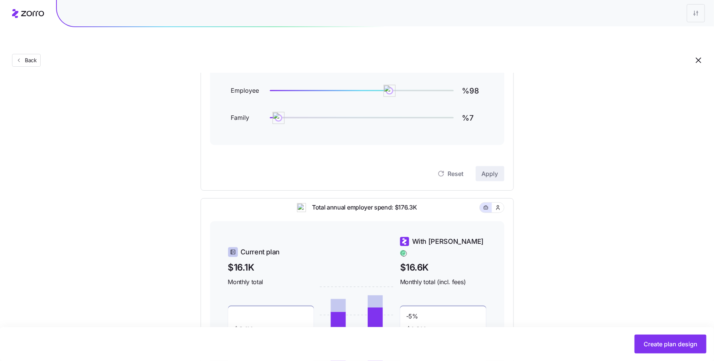
scroll to position [106, 0]
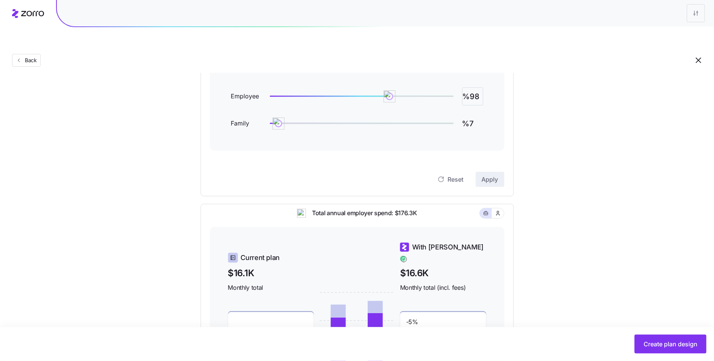
click at [471, 87] on input "%98" at bounding box center [472, 96] width 21 height 18
click at [489, 157] on div "Reset Apply" at bounding box center [357, 172] width 294 height 30
click at [493, 172] on button "Apply" at bounding box center [490, 179] width 29 height 15
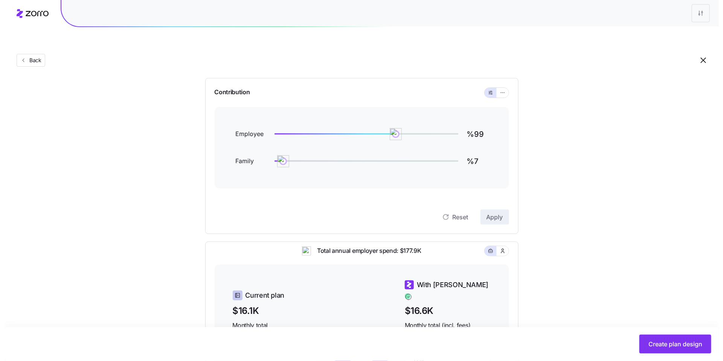
scroll to position [0, 0]
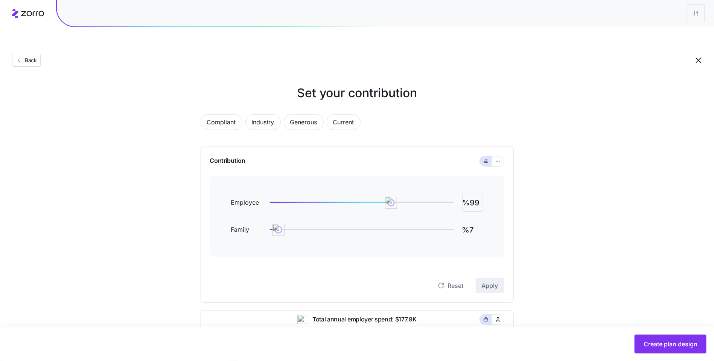
click at [474, 194] on input "%99" at bounding box center [472, 203] width 21 height 18
click at [475, 194] on input "%99" at bounding box center [472, 203] width 21 height 18
drag, startPoint x: 474, startPoint y: 186, endPoint x: 513, endPoint y: 190, distance: 38.7
click at [513, 190] on div "Contribution Employee %99 Family %7 Reset Apply" at bounding box center [357, 224] width 313 height 156
type input "%97"
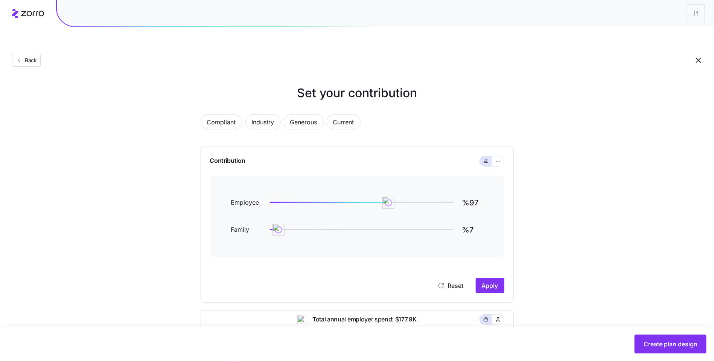
click at [497, 276] on div "Contribution Employee %97 Family %7 Reset Apply" at bounding box center [357, 224] width 313 height 156
click at [497, 281] on span "Apply" at bounding box center [490, 285] width 17 height 9
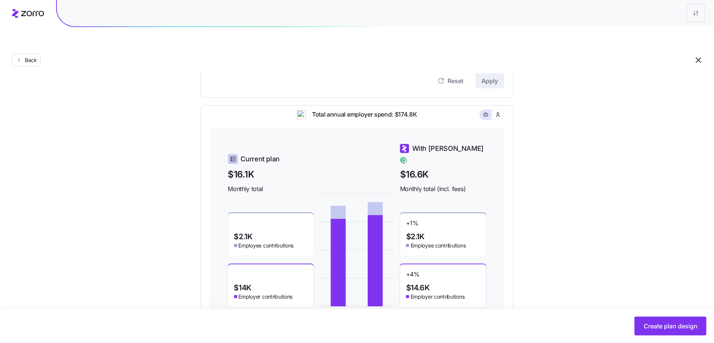
scroll to position [218, 0]
